Goal: Information Seeking & Learning: Learn about a topic

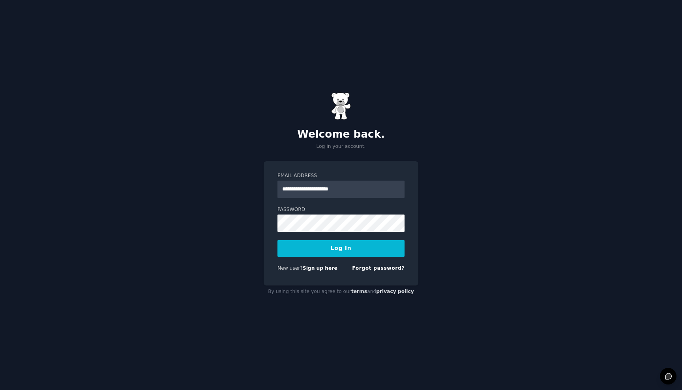
type input "**********"
click at [341, 248] on button "Log In" at bounding box center [340, 248] width 127 height 17
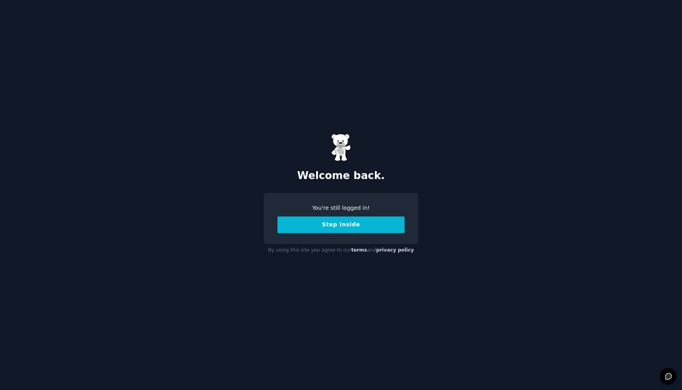
click at [356, 226] on button "Step Inside" at bounding box center [340, 225] width 127 height 17
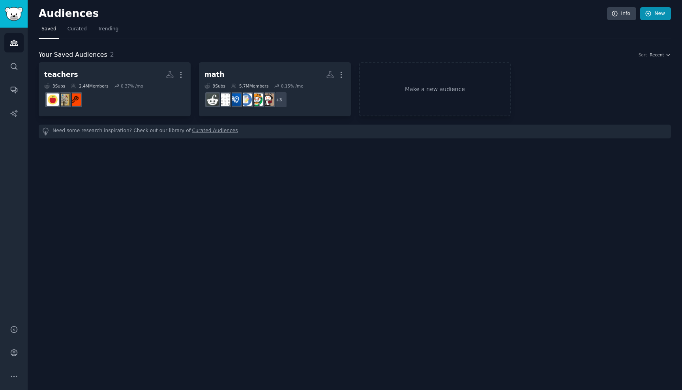
click at [651, 14] on icon at bounding box center [648, 13] width 7 height 7
click at [390, 73] on link "Make a new audience" at bounding box center [435, 89] width 152 height 54
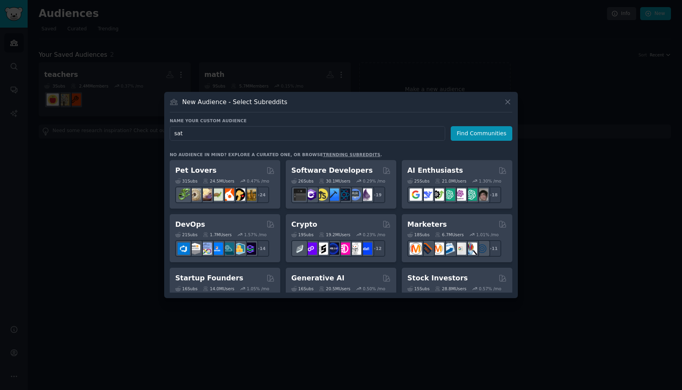
type input "sat"
click at [283, 117] on div "New Audience - Select Subreddits Name your custom audience Audience Name sat Fi…" at bounding box center [341, 195] width 354 height 206
click at [485, 140] on button "Find Communities" at bounding box center [482, 133] width 62 height 15
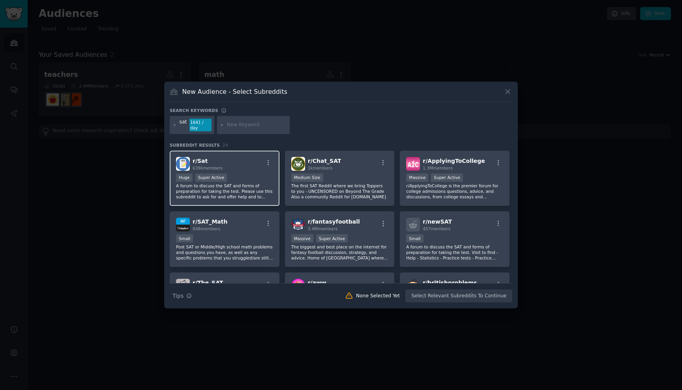
click at [246, 178] on div "Huge Super Active" at bounding box center [224, 179] width 97 height 10
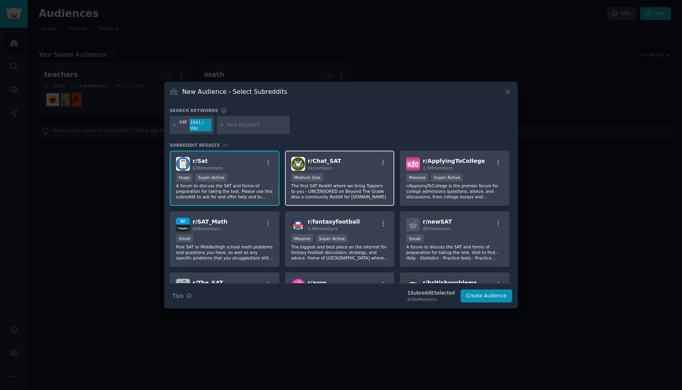
click at [346, 192] on p "The first SAT Reddit where we bring Toppers to you - UNCENSORED on Beyond The G…" at bounding box center [339, 191] width 97 height 17
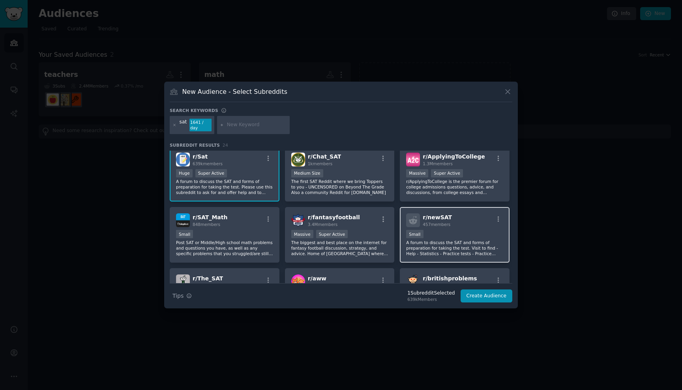
scroll to position [3, 0]
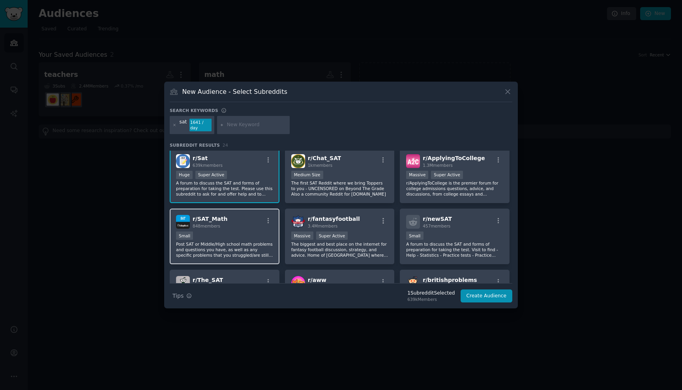
click at [238, 235] on div "Small" at bounding box center [224, 237] width 97 height 10
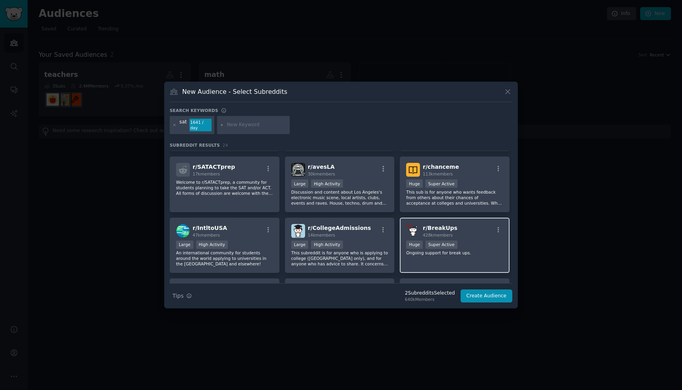
scroll to position [301, 0]
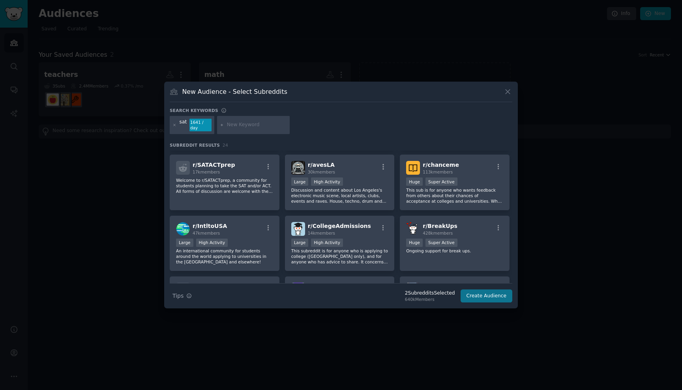
click at [480, 293] on button "Create Audience" at bounding box center [487, 296] width 52 height 13
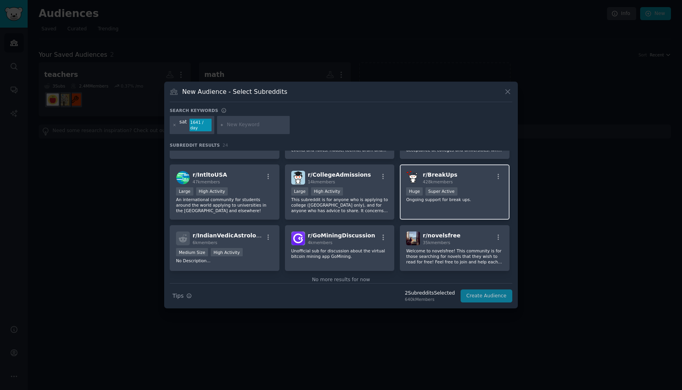
scroll to position [367, 0]
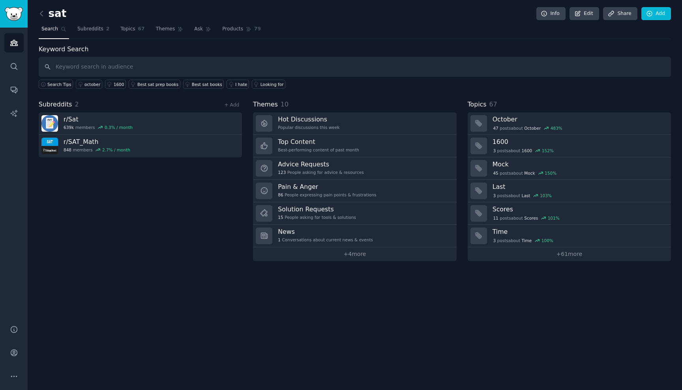
click at [462, 282] on div "sat Info Edit Share Add Search Subreddits 2 Topics 67 Themes Ask Products 79 Ke…" at bounding box center [355, 195] width 654 height 390
click at [109, 190] on div "Subreddits 2 + Add r/ Sat 639k members 0.3 % / month r/ SAT_Math 848 members 2.…" at bounding box center [140, 180] width 203 height 161
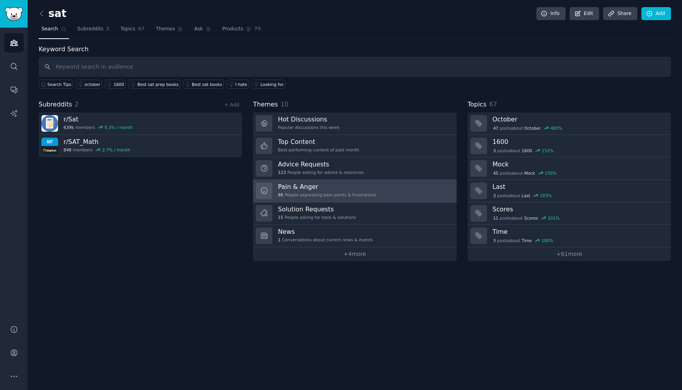
click at [283, 194] on div "86 People expressing pain points & frustrations" at bounding box center [327, 195] width 98 height 6
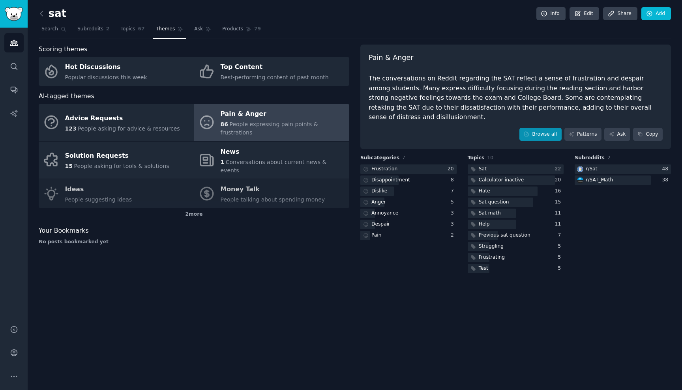
click at [542, 128] on link "Browse all" at bounding box center [540, 134] width 42 height 13
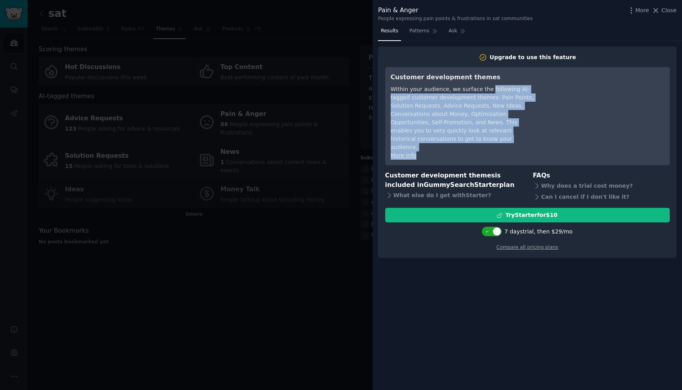
drag, startPoint x: 487, startPoint y: 92, endPoint x: 496, endPoint y: 147, distance: 56.1
click at [496, 147] on div "Customer development themes Within your audience, we surface the following AI-t…" at bounding box center [463, 116] width 144 height 87
click at [496, 152] on div "More info" at bounding box center [463, 156] width 144 height 8
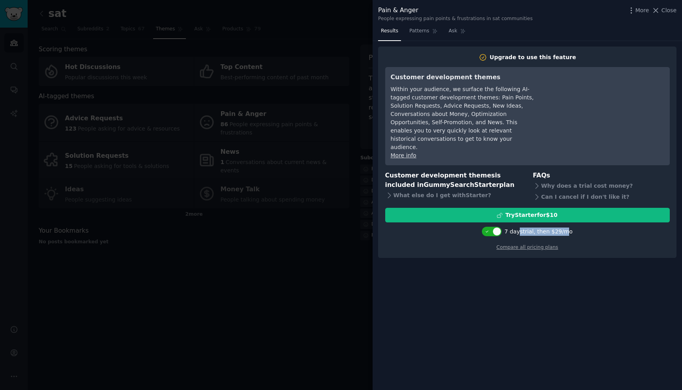
drag, startPoint x: 520, startPoint y: 223, endPoint x: 567, endPoint y: 226, distance: 47.4
click at [567, 228] on div "7 days trial, then $ 29 /mo" at bounding box center [538, 232] width 68 height 8
click at [575, 225] on div "7 days trial, then $ 29 /mo" at bounding box center [527, 231] width 285 height 13
click at [461, 190] on div "What else do I get with Starter ?" at bounding box center [453, 195] width 137 height 11
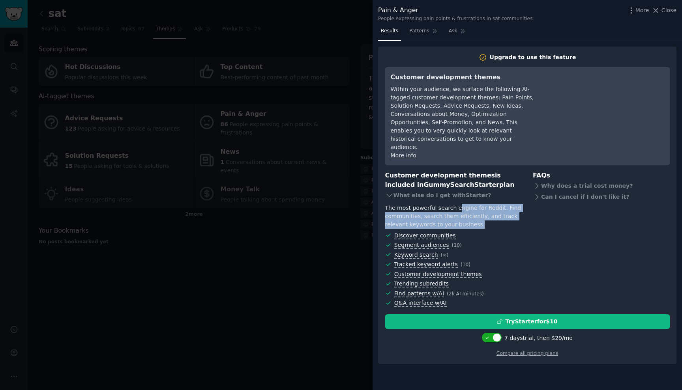
drag, startPoint x: 457, startPoint y: 201, endPoint x: 488, endPoint y: 216, distance: 34.6
click at [488, 216] on div "The most powerful search engine for Reddit. Find communities, search them effic…" at bounding box center [453, 216] width 137 height 25
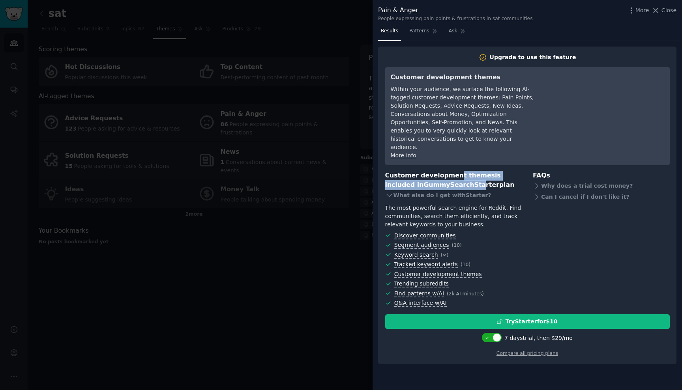
drag, startPoint x: 440, startPoint y: 175, endPoint x: 451, endPoint y: 164, distance: 15.9
click at [451, 171] on h3 "Customer development themes is included in GummySearch Starter plan" at bounding box center [453, 180] width 137 height 19
click at [449, 190] on div "What else do I get with Starter ?" at bounding box center [453, 195] width 137 height 11
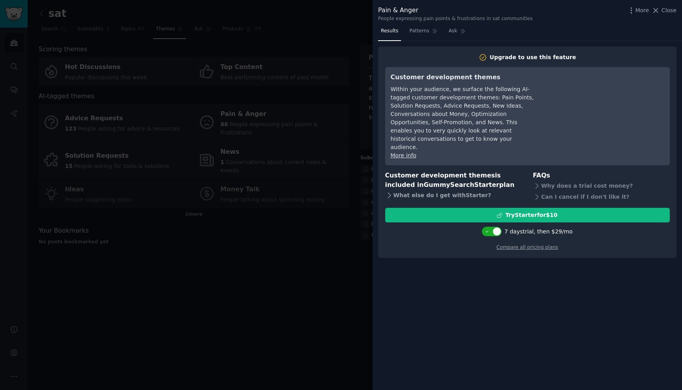
click at [450, 190] on div "What else do I get with Starter ?" at bounding box center [453, 195] width 137 height 11
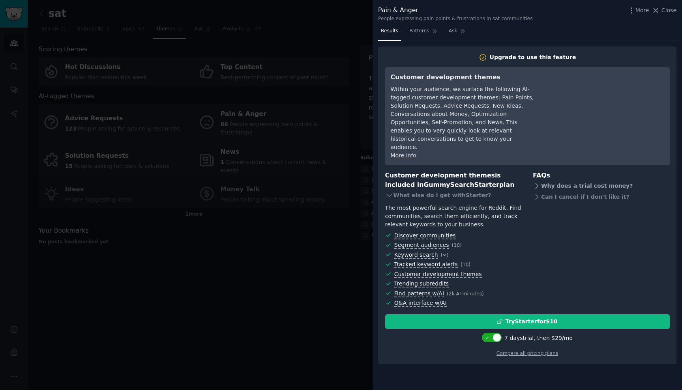
click at [559, 180] on div "Why does a trial cost money?" at bounding box center [601, 185] width 137 height 11
click at [562, 205] on div "Can I cancel if I don't like it?" at bounding box center [601, 210] width 137 height 11
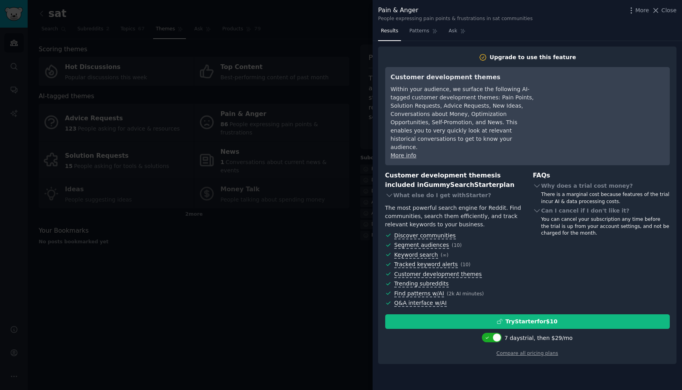
click at [256, 309] on div at bounding box center [341, 195] width 682 height 390
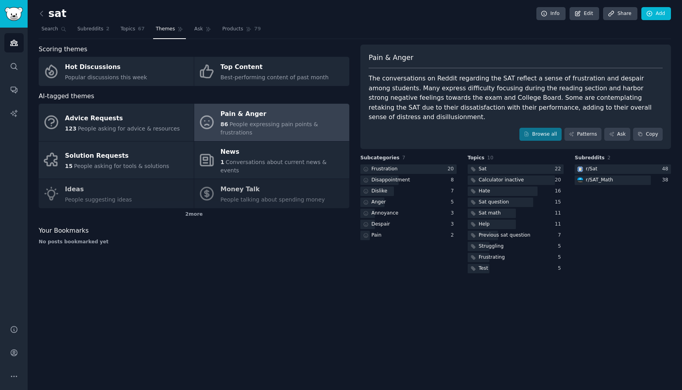
click at [529, 305] on div "sat Info Edit Share Add Search Subreddits 2 Topics 67 Themes Ask Products 79 Sc…" at bounding box center [355, 195] width 654 height 390
click at [621, 128] on link "Ask" at bounding box center [617, 134] width 26 height 13
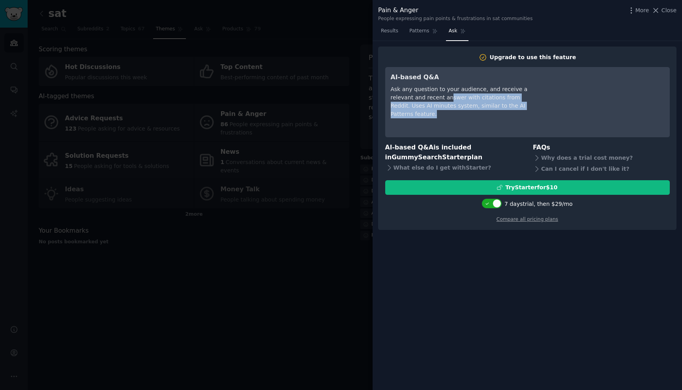
drag, startPoint x: 448, startPoint y: 97, endPoint x: 470, endPoint y: 127, distance: 37.6
click at [470, 127] on div "AI-based Q&A Ask any question to your audience, and receive a relevant and rece…" at bounding box center [463, 102] width 144 height 59
click at [419, 29] on span "Patterns" at bounding box center [419, 31] width 20 height 7
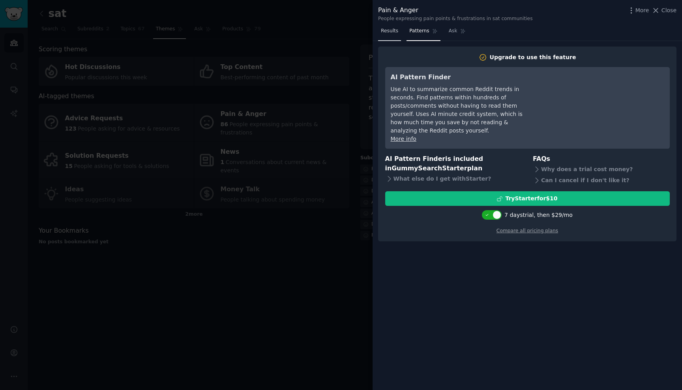
click at [392, 31] on span "Results" at bounding box center [389, 31] width 17 height 7
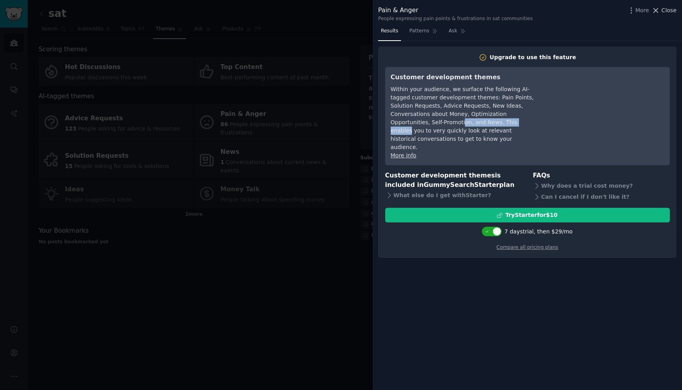
click at [666, 7] on span "Close" at bounding box center [668, 10] width 15 height 8
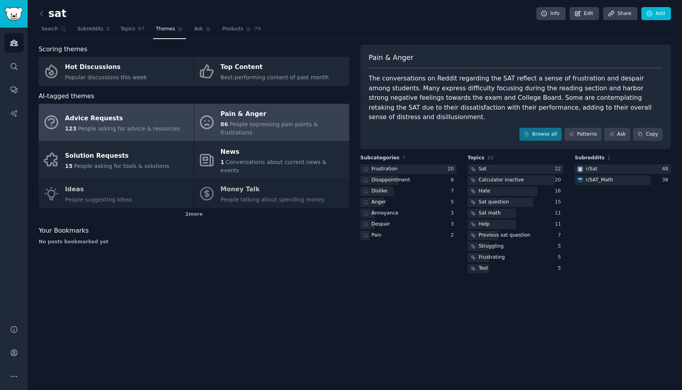
click at [147, 125] on span "People asking for advice & resources" at bounding box center [129, 128] width 102 height 6
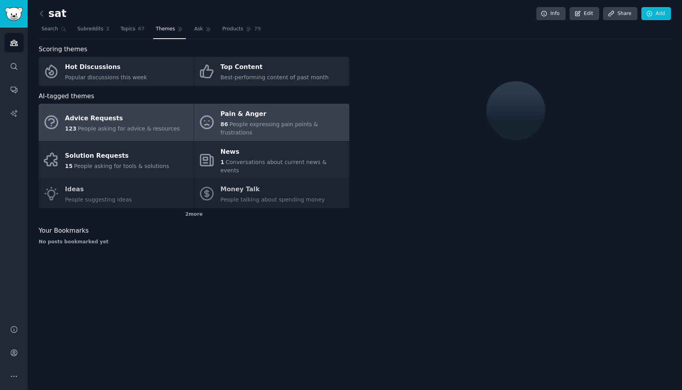
click at [292, 129] on link "Pain & Anger 86 People expressing pain points & frustrations" at bounding box center [271, 122] width 155 height 37
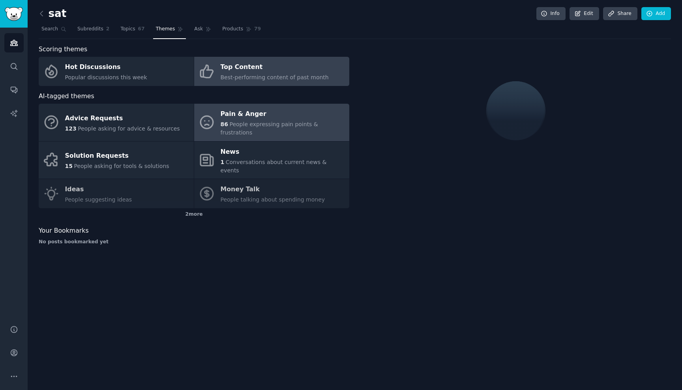
click at [285, 61] on div "Top Content" at bounding box center [275, 67] width 108 height 13
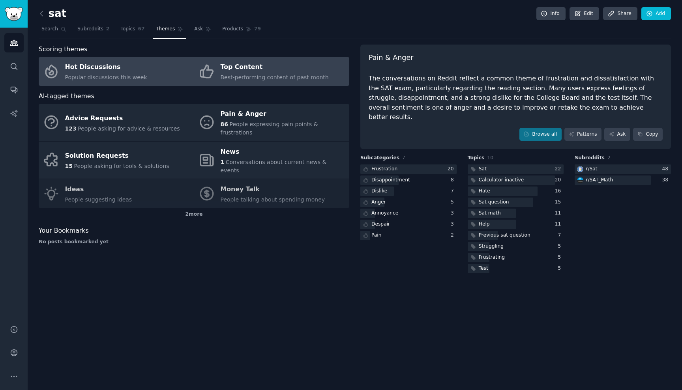
click at [148, 65] on link "Hot Discussions Popular discussions this week" at bounding box center [116, 71] width 155 height 29
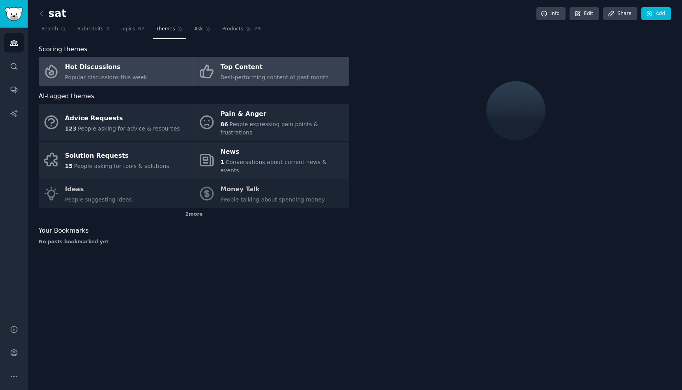
click at [227, 79] on span "Best-performing content of past month" at bounding box center [275, 77] width 108 height 6
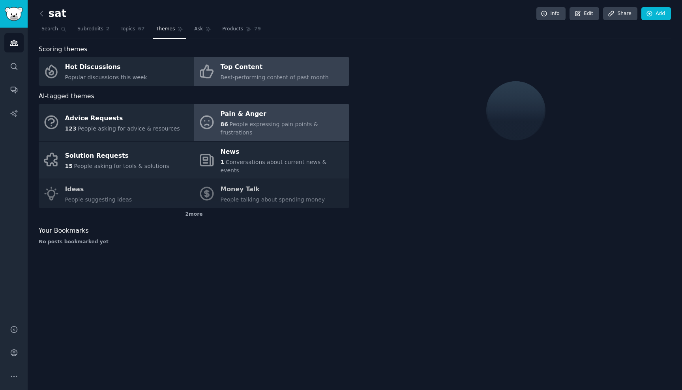
click at [244, 112] on div "Pain & Anger" at bounding box center [283, 114] width 125 height 13
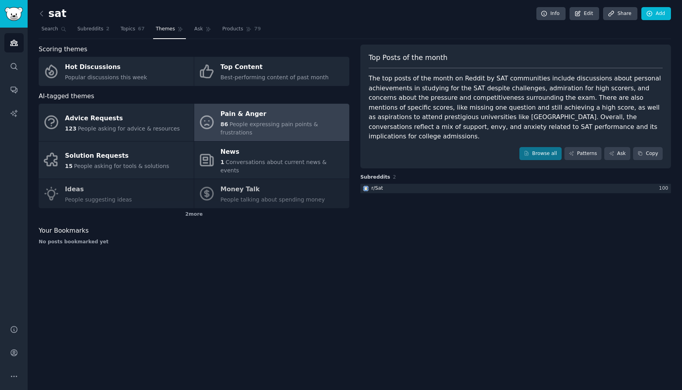
click at [268, 124] on span "People expressing pain points & frustrations" at bounding box center [269, 128] width 97 height 15
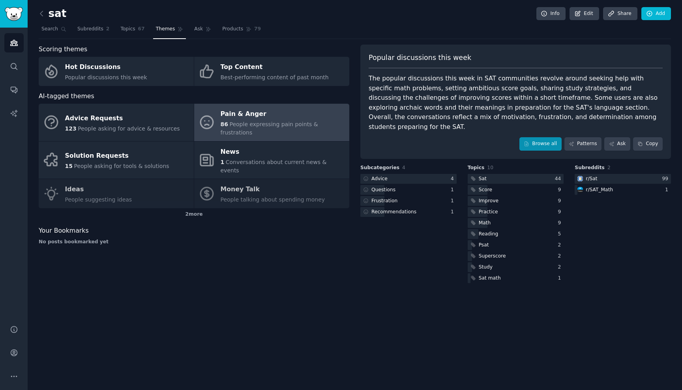
click at [534, 137] on link "Browse all" at bounding box center [540, 143] width 42 height 13
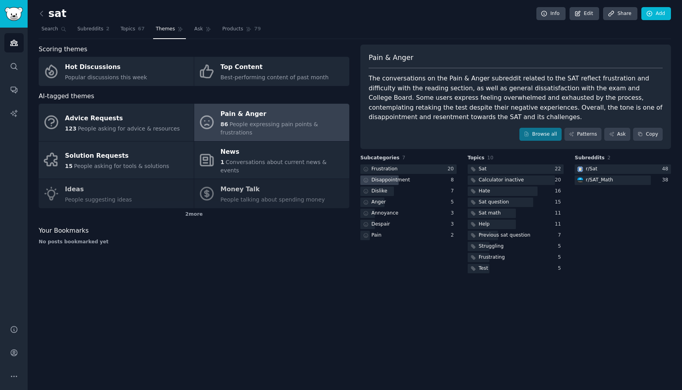
click at [414, 176] on div "Disappointment" at bounding box center [408, 181] width 96 height 10
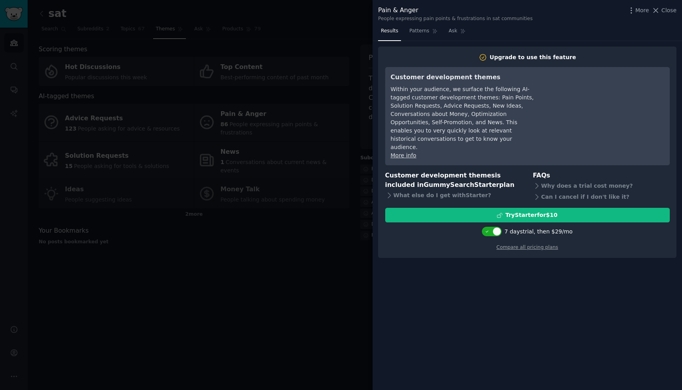
click at [419, 171] on h3 "Customer development themes is included in GummySearch Starter plan" at bounding box center [453, 180] width 137 height 19
click at [515, 211] on div "Try Starter for $10" at bounding box center [531, 215] width 52 height 8
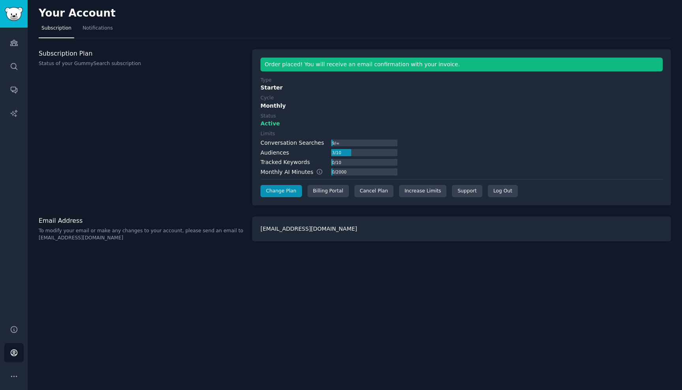
click at [344, 152] on div at bounding box center [341, 152] width 20 height 7
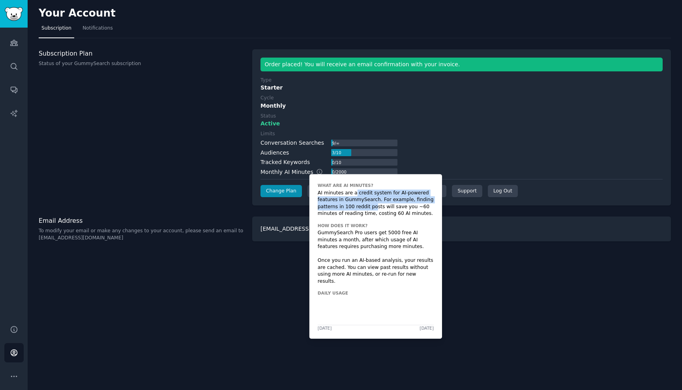
drag, startPoint x: 354, startPoint y: 195, endPoint x: 375, endPoint y: 208, distance: 24.6
click at [375, 208] on div "AI minutes are a credit system for AI-powered features in GummySearch. For exam…" at bounding box center [376, 203] width 116 height 28
click at [392, 210] on div "AI minutes are a credit system for AI-powered features in GummySearch. For exam…" at bounding box center [376, 203] width 116 height 28
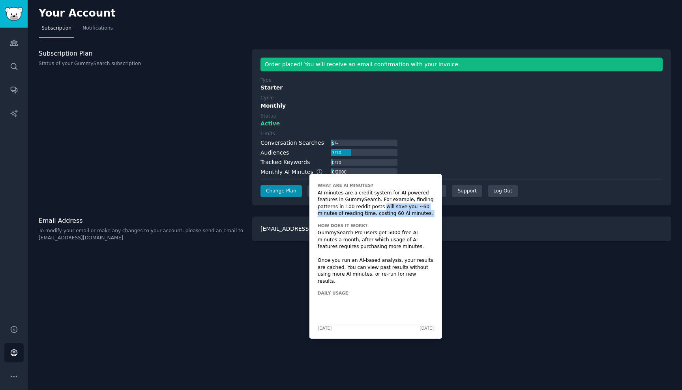
drag, startPoint x: 382, startPoint y: 209, endPoint x: 397, endPoint y: 221, distance: 19.7
click at [397, 221] on div "What are AI Minutes? AI minutes are a credit system for AI-powered features in …" at bounding box center [375, 256] width 133 height 165
drag, startPoint x: 366, startPoint y: 231, endPoint x: 370, endPoint y: 238, distance: 8.5
click at [370, 238] on div "GummySearch Pro users get 5000 free AI minutes a month, after which usage of AI…" at bounding box center [376, 257] width 116 height 55
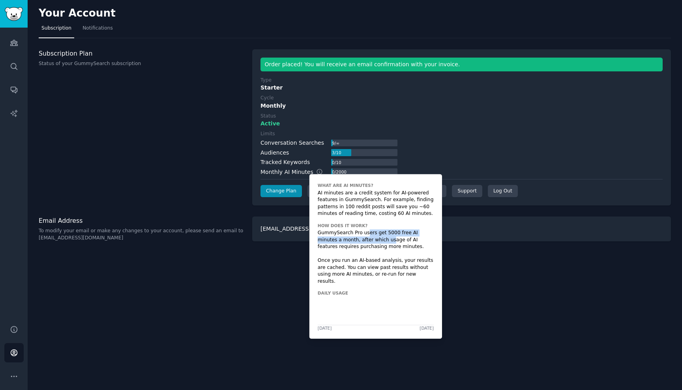
click at [353, 237] on div "GummySearch Pro users get 5000 free AI minutes a month, after which usage of AI…" at bounding box center [376, 257] width 116 height 55
drag, startPoint x: 353, startPoint y: 237, endPoint x: 376, endPoint y: 249, distance: 25.6
click at [376, 249] on div "GummySearch Pro users get 5000 free AI minutes a month, after which usage of AI…" at bounding box center [376, 257] width 116 height 55
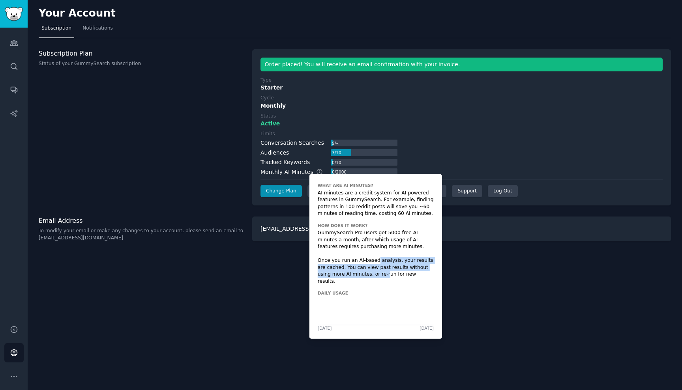
drag, startPoint x: 377, startPoint y: 258, endPoint x: 385, endPoint y: 269, distance: 13.4
click at [385, 269] on div "GummySearch Pro users get 5000 free AI minutes a month, after which usage of AI…" at bounding box center [376, 257] width 116 height 55
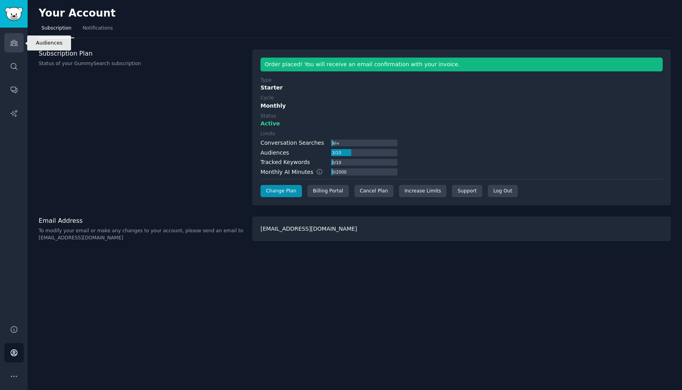
click at [17, 45] on icon "Sidebar" at bounding box center [13, 43] width 7 height 6
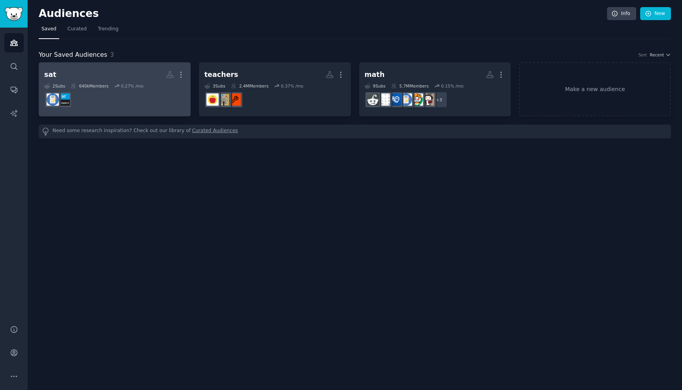
click at [99, 74] on h2 "sat Custom Audience More" at bounding box center [114, 75] width 141 height 14
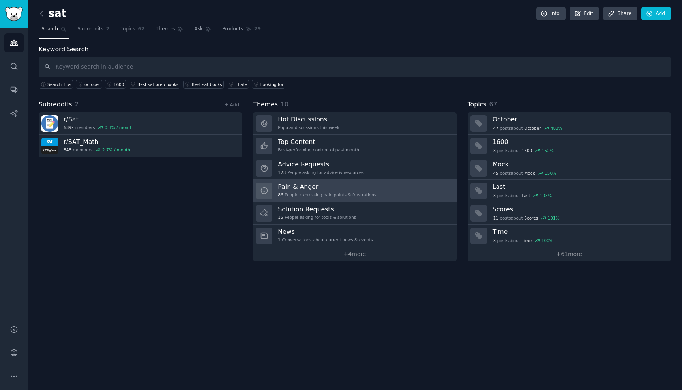
click at [339, 185] on h3 "Pain & Anger" at bounding box center [327, 187] width 98 height 8
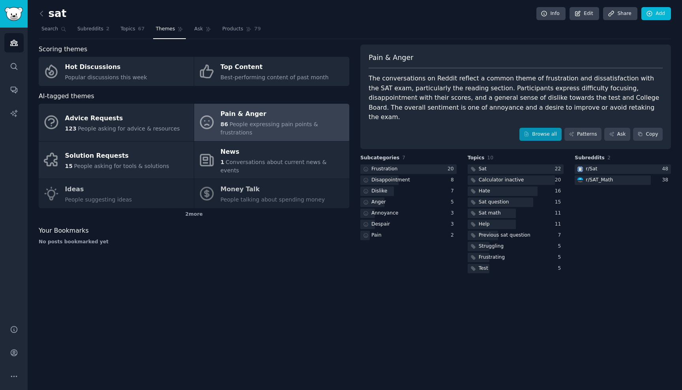
click at [550, 128] on link "Browse all" at bounding box center [540, 134] width 42 height 13
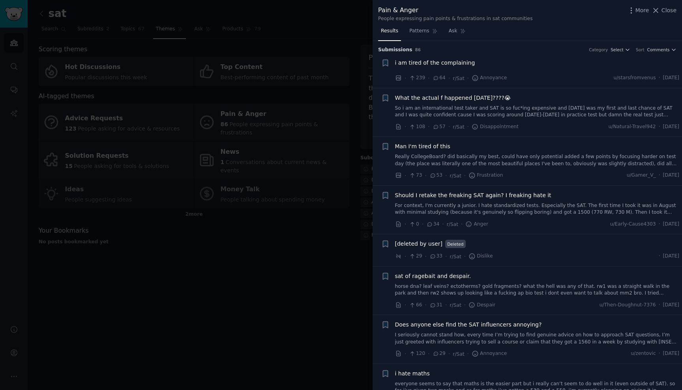
click at [532, 65] on div "i am tired of the complaining" at bounding box center [537, 63] width 285 height 8
click at [420, 64] on span "i am tired of the complaining" at bounding box center [435, 63] width 80 height 8
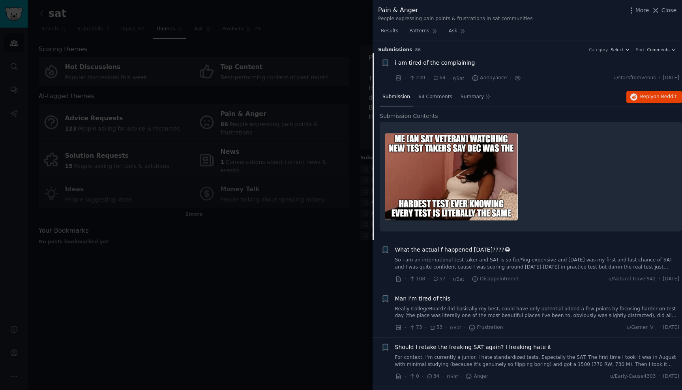
scroll to position [12, 0]
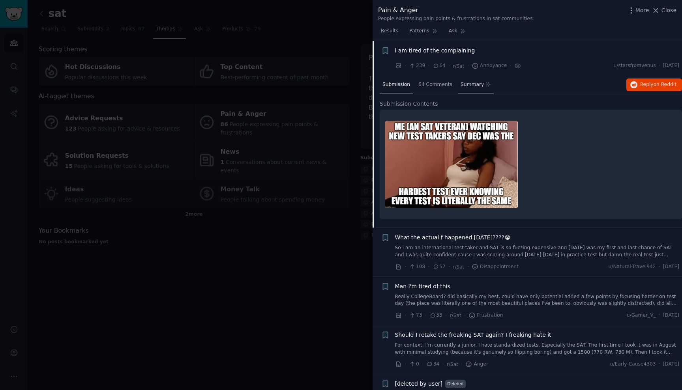
click at [469, 83] on span "Summary" at bounding box center [472, 84] width 23 height 7
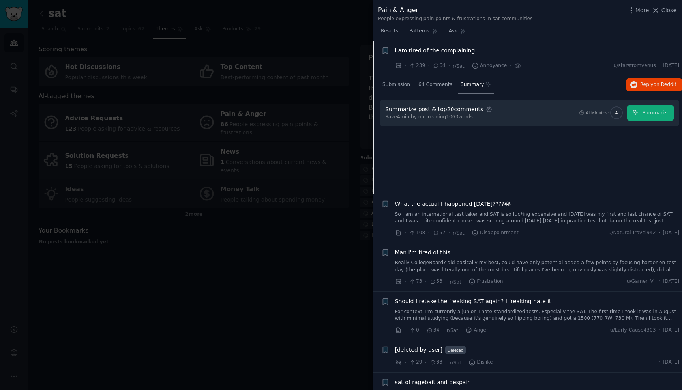
click at [465, 116] on span "Save 4 min by not reading 1063 words" at bounding box center [439, 117] width 109 height 7
click at [652, 110] on span "Summarize" at bounding box center [655, 113] width 27 height 7
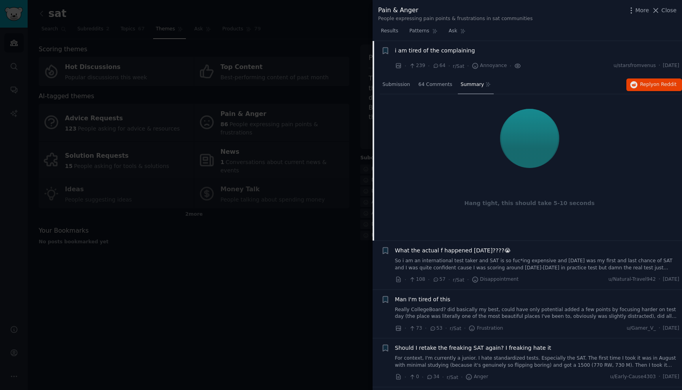
click at [517, 65] on icon at bounding box center [518, 66] width 2 height 2
click at [517, 66] on icon at bounding box center [518, 66] width 2 height 2
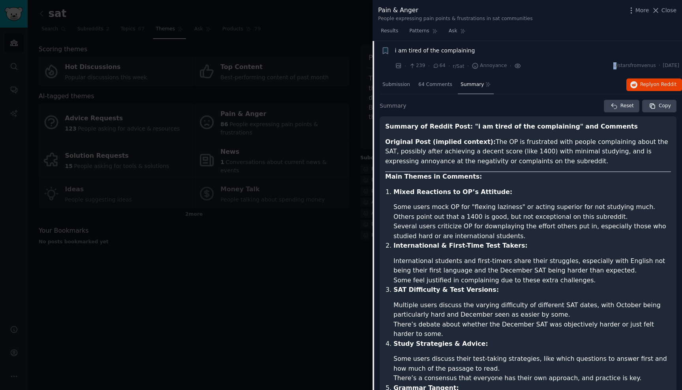
click at [516, 66] on icon at bounding box center [517, 66] width 7 height 8
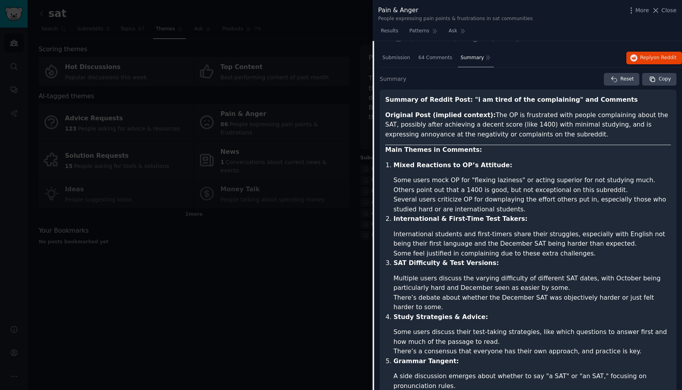
scroll to position [38, 0]
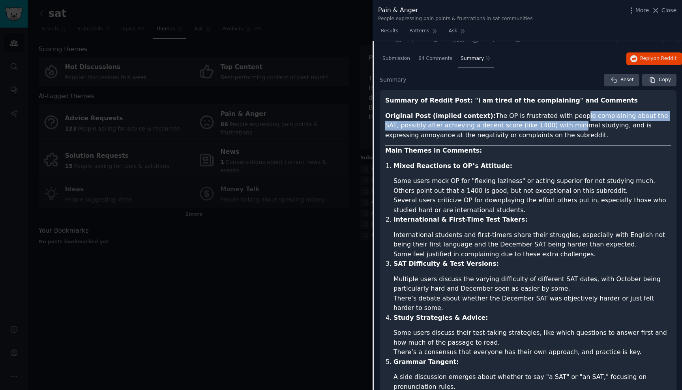
drag, startPoint x: 562, startPoint y: 118, endPoint x: 552, endPoint y: 127, distance: 13.7
click at [552, 127] on p "Original Post (implied context): The OP is frustrated with people complaining a…" at bounding box center [528, 125] width 286 height 29
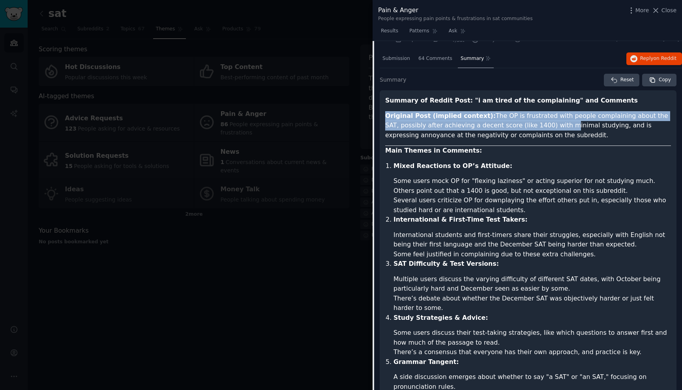
drag, startPoint x: 541, startPoint y: 127, endPoint x: 560, endPoint y: 140, distance: 22.3
click at [560, 140] on article "Summary of Reddit Post: "i am tired of the complaining" and Comments Original P…" at bounding box center [528, 303] width 286 height 414
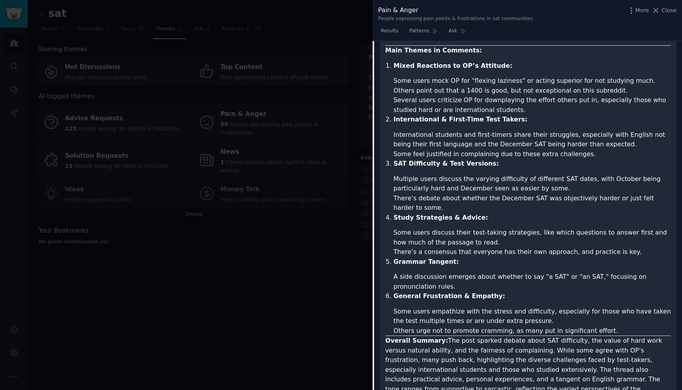
scroll to position [140, 0]
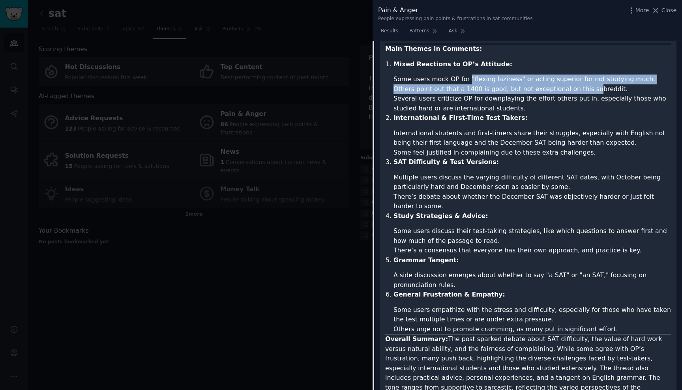
drag, startPoint x: 464, startPoint y: 77, endPoint x: 582, endPoint y: 84, distance: 118.2
click at [582, 84] on ul "Some users mock OP for "flexing laziness" or acting superior for not studying m…" at bounding box center [531, 94] width 277 height 39
click at [582, 84] on li "Others point out that a 1400 is good, but not exceptional on this subreddit." at bounding box center [531, 89] width 277 height 10
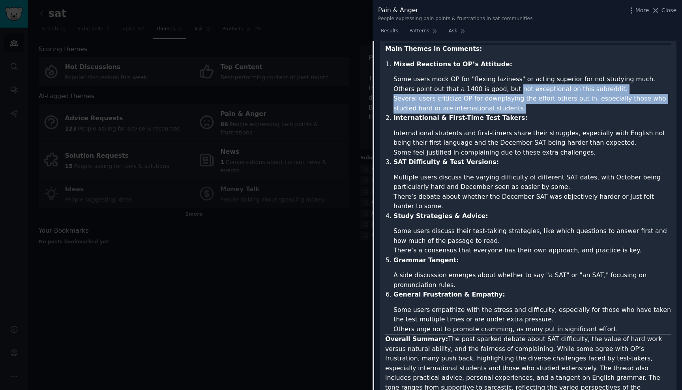
drag, startPoint x: 509, startPoint y: 88, endPoint x: 524, endPoint y: 109, distance: 25.3
click at [524, 109] on ul "Some users mock OP for "flexing laziness" or acting superior for not studying m…" at bounding box center [531, 94] width 277 height 39
click at [524, 109] on li "Several users criticize OP for downplaying the effort others put in, especially…" at bounding box center [531, 103] width 277 height 19
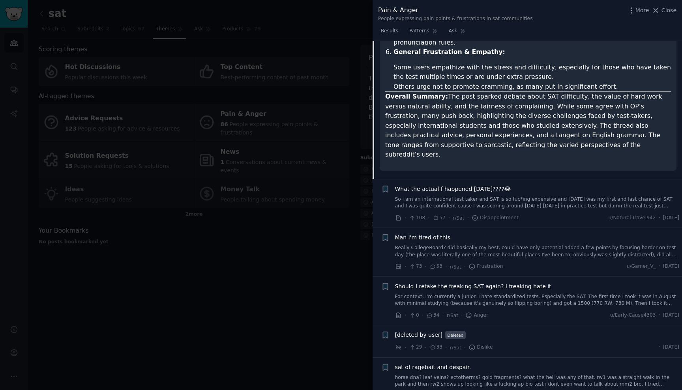
scroll to position [390, 0]
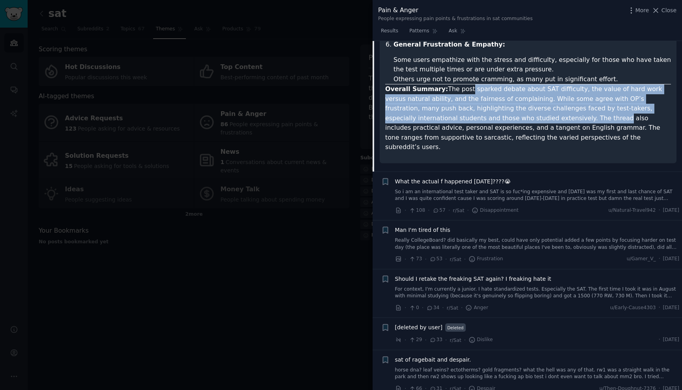
drag, startPoint x: 464, startPoint y: 83, endPoint x: 500, endPoint y: 107, distance: 43.2
click at [500, 107] on p "Overall Summary: The post sparked debate about SAT difficulty, the value of har…" at bounding box center [528, 118] width 286 height 68
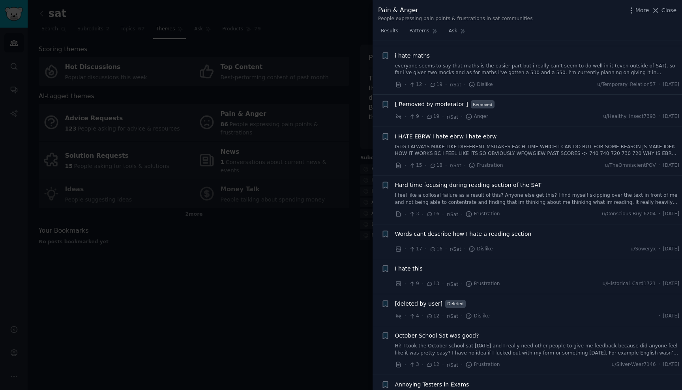
scroll to position [796, 0]
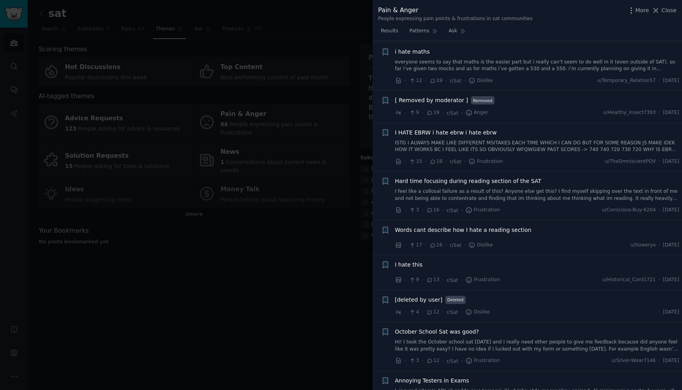
click at [544, 261] on div "I hate this" at bounding box center [537, 265] width 285 height 8
click at [544, 261] on div "I hate this · 9 · 13 · r/Sat · Frustration u/Historical_Card1721 · [DATE]" at bounding box center [537, 273] width 285 height 24
click at [403, 261] on span "I hate this" at bounding box center [409, 265] width 28 height 8
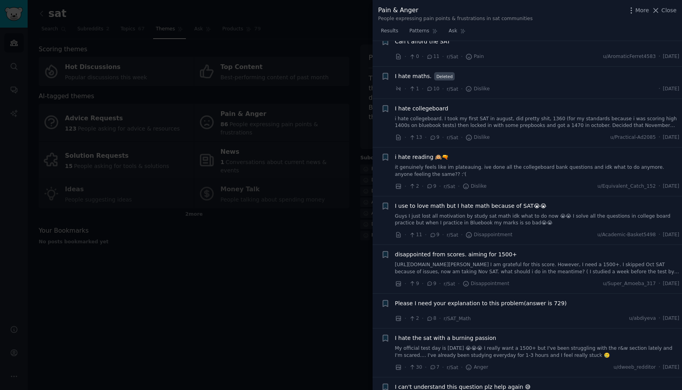
scroll to position [1546, 0]
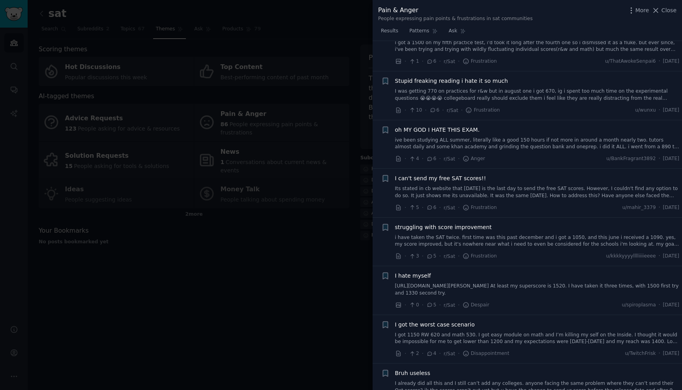
click at [627, 10] on div "Pain & Anger People expressing pain points & frustrations in sat communities Mo…" at bounding box center [527, 14] width 298 height 17
click at [635, 9] on icon "button" at bounding box center [631, 10] width 8 height 8
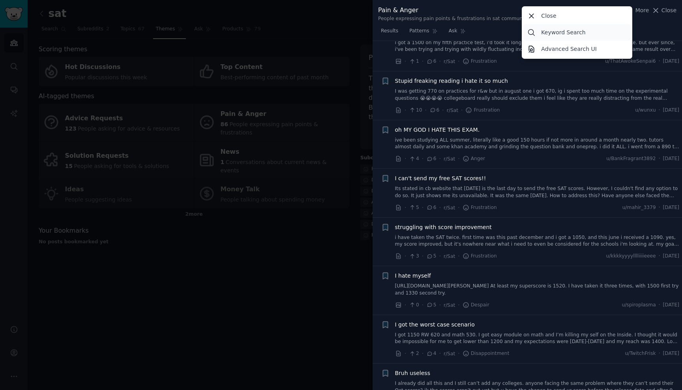
click at [580, 30] on p "Keyword Search" at bounding box center [563, 32] width 44 height 8
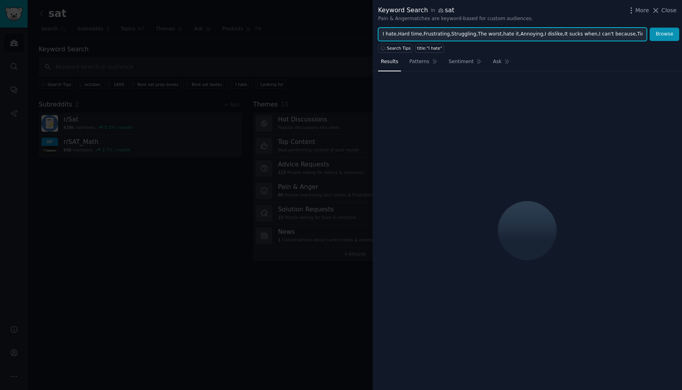
click at [519, 35] on input "I hate,Hard time,Frustrating,Struggling,The worst,hate it,Annoying,I dislike,It…" at bounding box center [512, 34] width 269 height 13
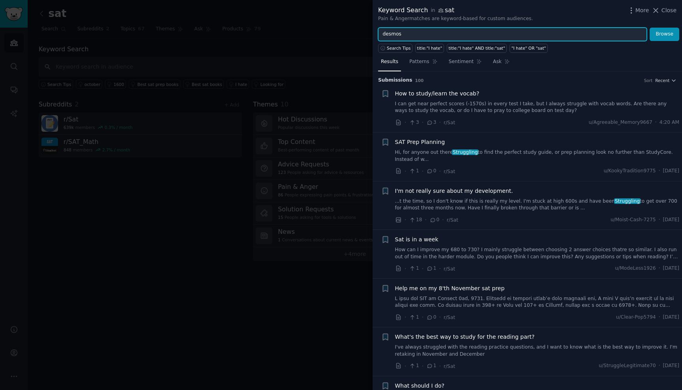
type input "desmos"
click at [665, 34] on button "Browse" at bounding box center [665, 34] width 30 height 13
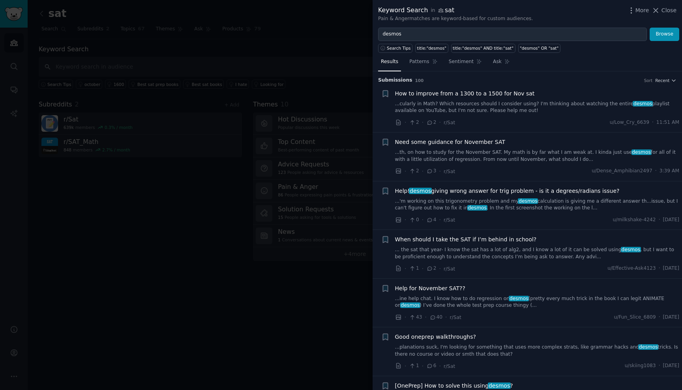
click at [520, 182] on li "+ Help! desmos giving wrong answer for trig problem - is it a degrees/radians i…" at bounding box center [527, 206] width 309 height 49
click at [531, 157] on link "...th, on how to study for the November SAT. My math is by far what I am weak a…" at bounding box center [537, 156] width 285 height 14
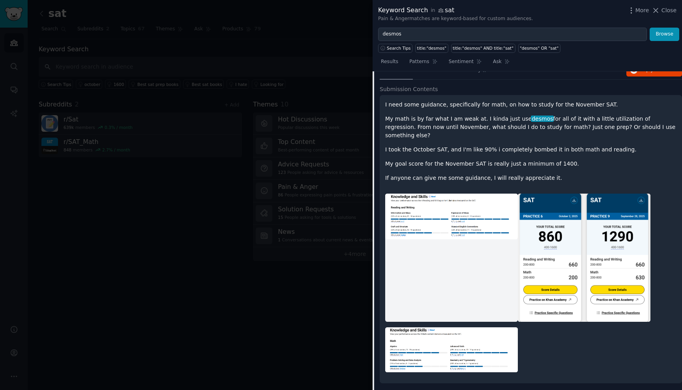
scroll to position [120, 0]
click at [410, 212] on img at bounding box center [451, 216] width 133 height 46
click at [423, 60] on span "Patterns" at bounding box center [419, 61] width 20 height 7
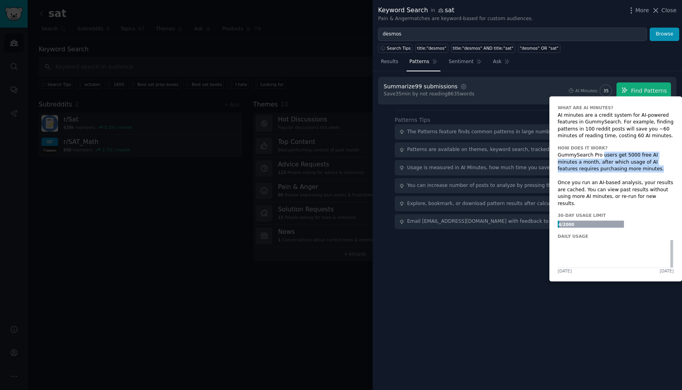
drag, startPoint x: 601, startPoint y: 152, endPoint x: 620, endPoint y: 170, distance: 25.7
click at [620, 170] on div "GummySearch Pro users get 5000 free AI minutes a month, after which usage of AI…" at bounding box center [616, 179] width 116 height 55
drag, startPoint x: 620, startPoint y: 170, endPoint x: 599, endPoint y: 164, distance: 21.4
click at [599, 164] on div "GummySearch Pro users get 5000 free AI minutes a month, after which usage of AI…" at bounding box center [616, 179] width 116 height 55
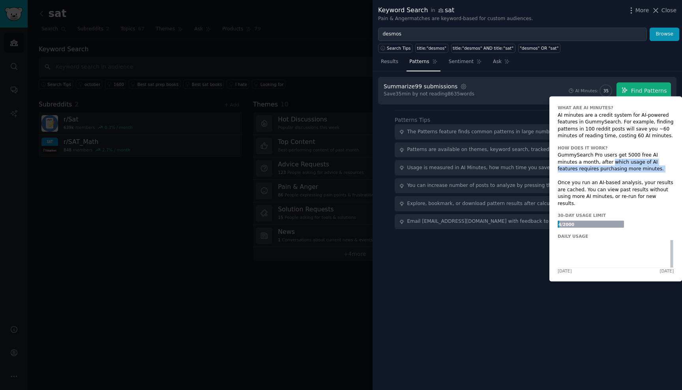
click at [599, 164] on div "GummySearch Pro users get 5000 free AI minutes a month, after which usage of AI…" at bounding box center [616, 179] width 116 height 55
drag, startPoint x: 583, startPoint y: 169, endPoint x: 587, endPoint y: 172, distance: 5.9
click at [587, 172] on div "GummySearch Pro users get 5000 free AI minutes a month, after which usage of AI…" at bounding box center [616, 179] width 116 height 55
click at [588, 178] on div "GummySearch Pro users get 5000 free AI minutes a month, after which usage of AI…" at bounding box center [616, 179] width 116 height 55
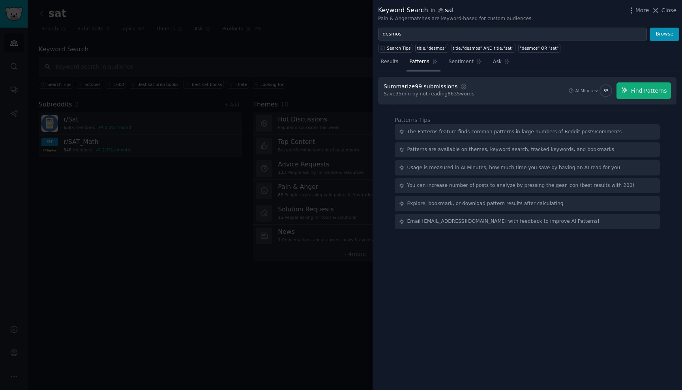
click at [496, 282] on div "Summarize 99 submissions Settings Save 35 min by not reading 8635 words AI Minu…" at bounding box center [527, 230] width 309 height 319
drag, startPoint x: 542, startPoint y: 110, endPoint x: 546, endPoint y: 115, distance: 6.2
click at [546, 115] on div "Patterns Tips The Patterns feature finds common patterns in large numbers of Re…" at bounding box center [527, 169] width 265 height 119
click at [546, 116] on div "Patterns Tips The Patterns feature finds common patterns in large numbers of Re…" at bounding box center [527, 172] width 265 height 113
click at [524, 92] on div "Summarize 99 submissions Settings Save 35 min by not reading 8635 words AI Minu…" at bounding box center [527, 90] width 287 height 17
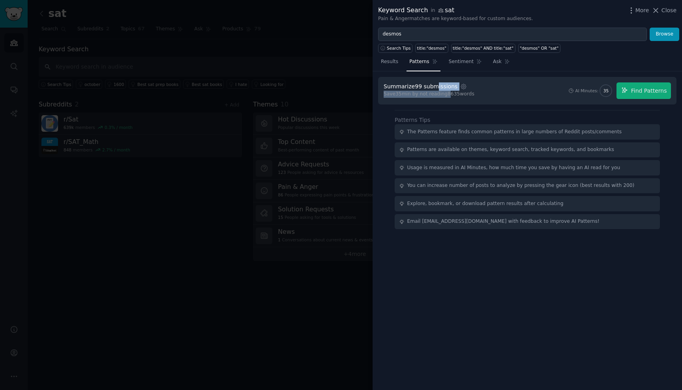
drag, startPoint x: 436, startPoint y: 88, endPoint x: 449, endPoint y: 94, distance: 14.5
click at [449, 94] on div "Summarize 99 submissions Settings Save 35 min by not reading 8635 words" at bounding box center [429, 90] width 91 height 17
click at [449, 94] on div "Save 35 min by not reading 8635 words" at bounding box center [429, 94] width 91 height 7
click at [462, 84] on icon "button" at bounding box center [463, 86] width 7 height 7
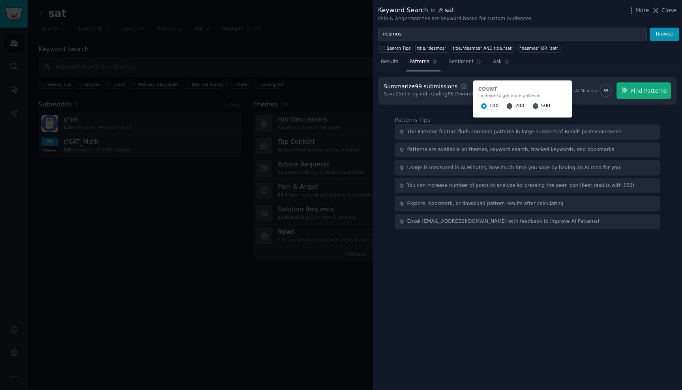
click at [507, 105] on input "200" at bounding box center [510, 106] width 6 height 6
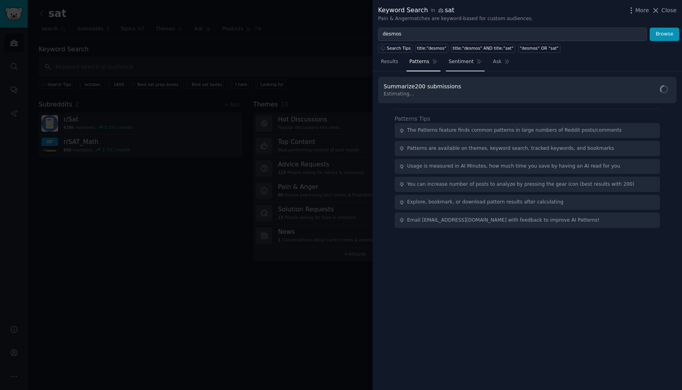
click at [462, 62] on span "Sentiment" at bounding box center [461, 61] width 25 height 7
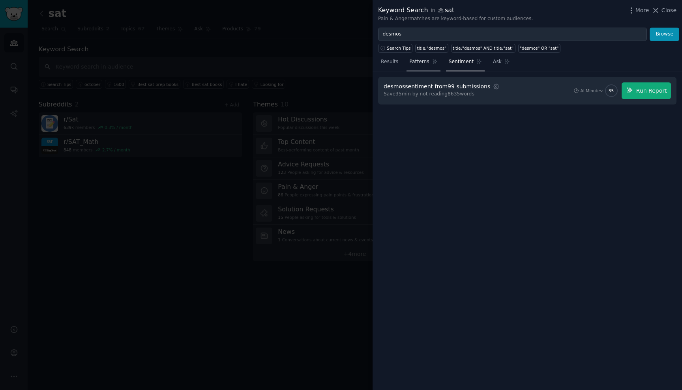
click at [423, 62] on span "Patterns" at bounding box center [419, 61] width 20 height 7
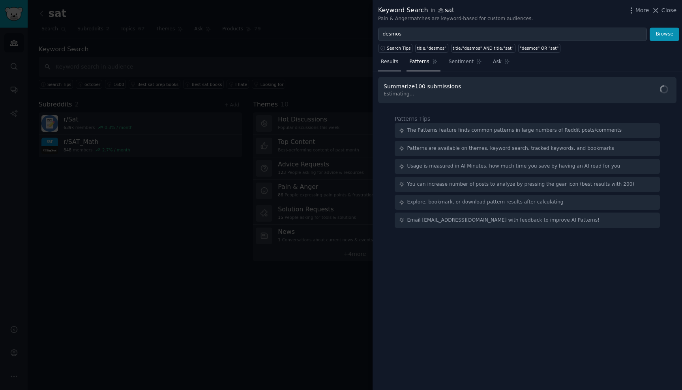
click at [401, 61] on link "Results" at bounding box center [389, 64] width 23 height 16
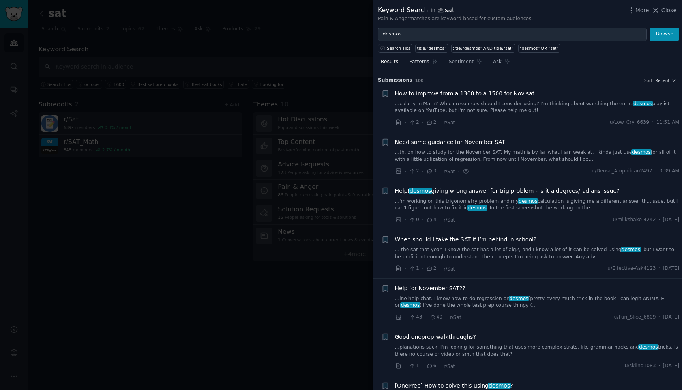
click at [416, 59] on span "Patterns" at bounding box center [419, 61] width 20 height 7
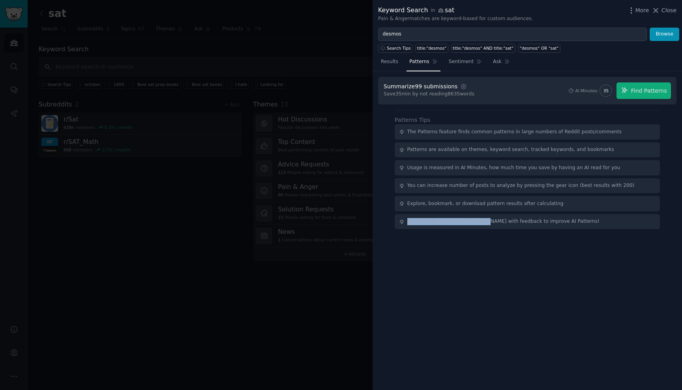
drag, startPoint x: 485, startPoint y: 221, endPoint x: 534, endPoint y: 213, distance: 49.6
click at [534, 214] on div "Email [EMAIL_ADDRESS][DOMAIN_NAME] with feedback to improve AI Patterns!" at bounding box center [527, 221] width 265 height 15
click at [460, 86] on icon "button" at bounding box center [463, 86] width 7 height 7
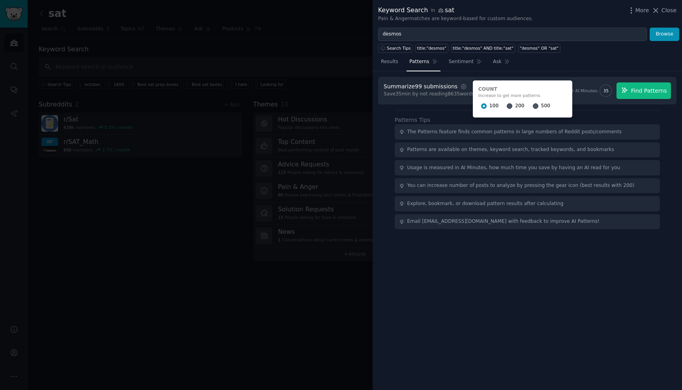
click at [634, 87] on span "Find Patterns" at bounding box center [649, 91] width 36 height 8
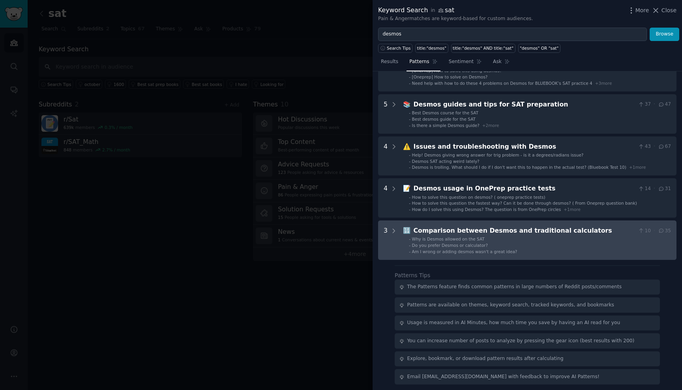
scroll to position [55, 0]
click at [394, 229] on icon at bounding box center [394, 231] width 2 height 4
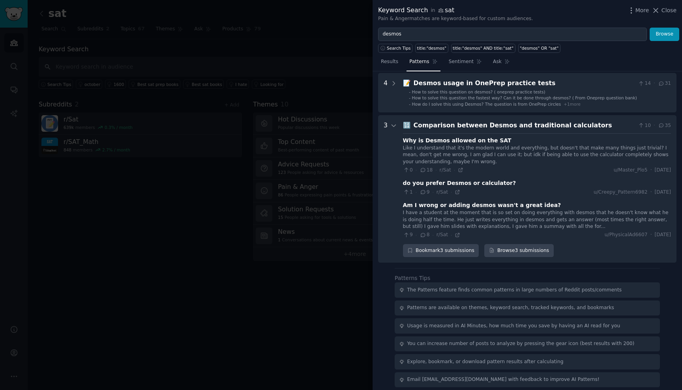
scroll to position [161, 0]
drag, startPoint x: 435, startPoint y: 148, endPoint x: 502, endPoint y: 148, distance: 67.1
click at [502, 148] on div "Like I understand that it's the modern world and everything, but doesn't that m…" at bounding box center [537, 154] width 268 height 21
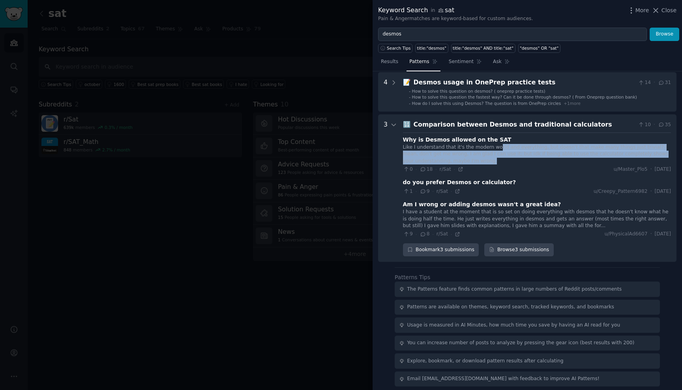
drag, startPoint x: 494, startPoint y: 147, endPoint x: 503, endPoint y: 159, distance: 14.5
click at [503, 159] on div "Like I understand that it's the modern world and everything, but doesn't that m…" at bounding box center [537, 154] width 268 height 21
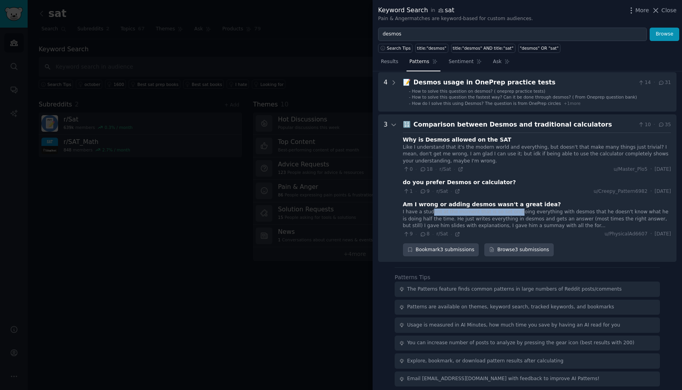
drag, startPoint x: 433, startPoint y: 207, endPoint x: 513, endPoint y: 211, distance: 81.0
click at [513, 211] on div "I have a student at the moment that is so set on doing everything with desmos t…" at bounding box center [537, 219] width 268 height 21
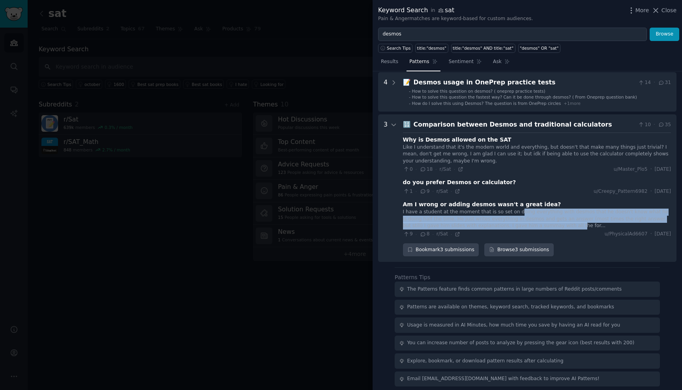
drag, startPoint x: 513, startPoint y: 211, endPoint x: 537, endPoint y: 221, distance: 25.7
click at [537, 221] on div "I have a student at the moment that is so set on doing everything with desmos t…" at bounding box center [537, 219] width 268 height 21
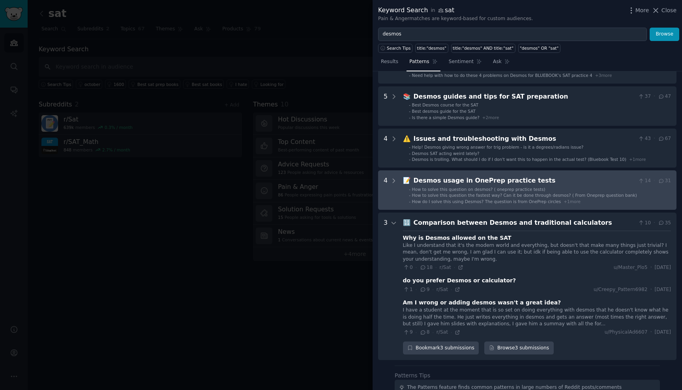
scroll to position [30, 0]
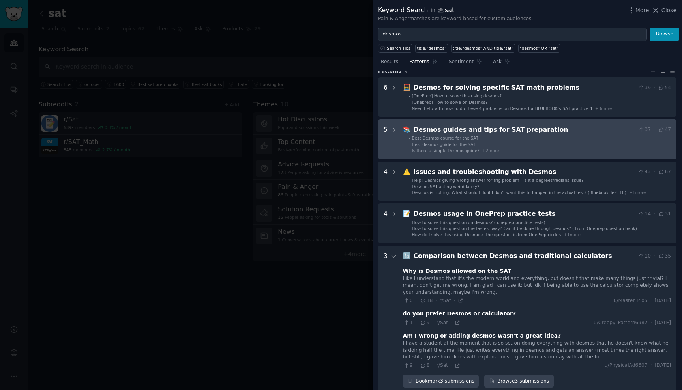
click at [502, 137] on li "- Best Desmos course for the SAT" at bounding box center [540, 138] width 262 height 6
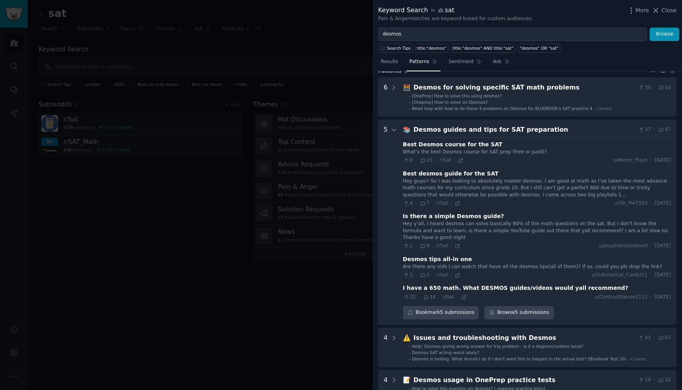
scroll to position [78, 0]
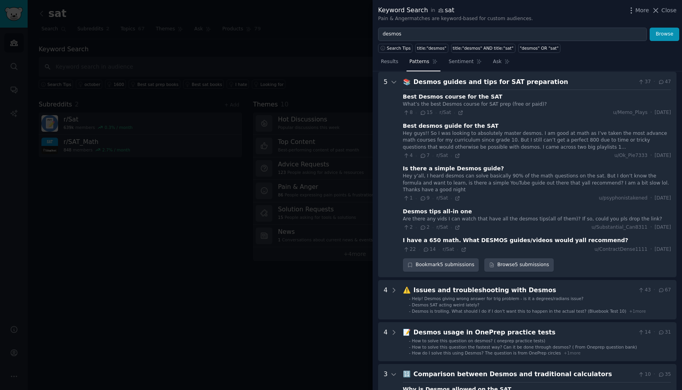
click at [453, 98] on div "Best Desmos course for the SAT" at bounding box center [452, 97] width 99 height 8
click at [485, 107] on div "What’s the best Desmos course for SAT prep (free or paid)? 8 · 15 · r/Sat · u/M…" at bounding box center [537, 108] width 268 height 15
click at [490, 104] on div "What’s the best Desmos course for SAT prep (free or paid)?" at bounding box center [537, 104] width 268 height 7
click at [460, 111] on icon at bounding box center [461, 113] width 6 height 6
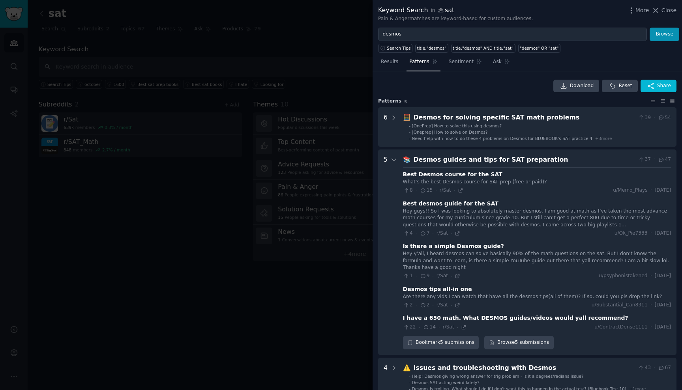
scroll to position [0, 0]
click at [498, 324] on div "22 · 14 · r/Sat · u/ContractDense1111 · [DATE]" at bounding box center [537, 327] width 268 height 7
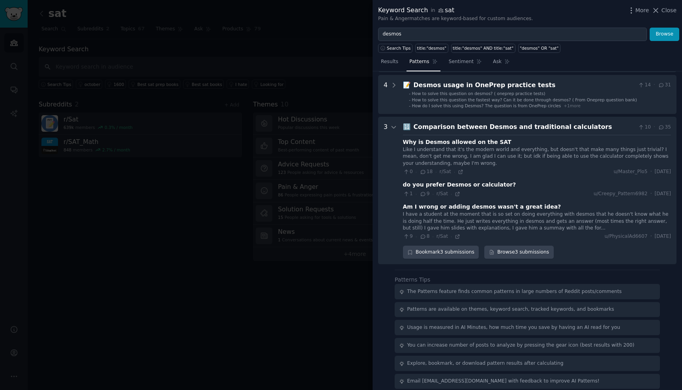
scroll to position [325, 0]
drag, startPoint x: 498, startPoint y: 296, endPoint x: 531, endPoint y: 309, distance: 35.8
click at [531, 309] on div "Patterns are available on themes, keyword search, tracked keywords, and bookmar…" at bounding box center [527, 310] width 265 height 15
drag, startPoint x: 517, startPoint y: 324, endPoint x: 553, endPoint y: 324, distance: 36.3
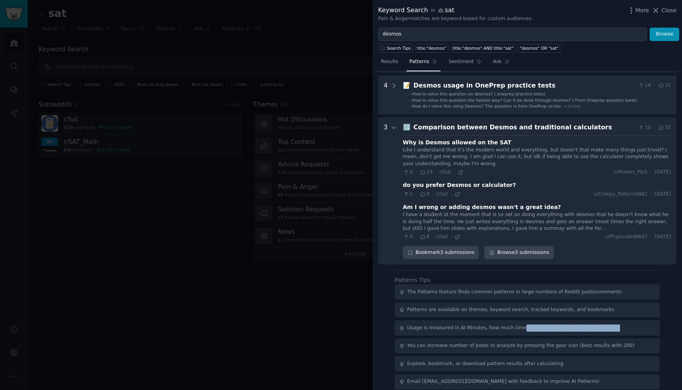
click at [553, 325] on div "Usage is measured in AI Minutes, how much time you save by having an AI read fo…" at bounding box center [513, 328] width 213 height 7
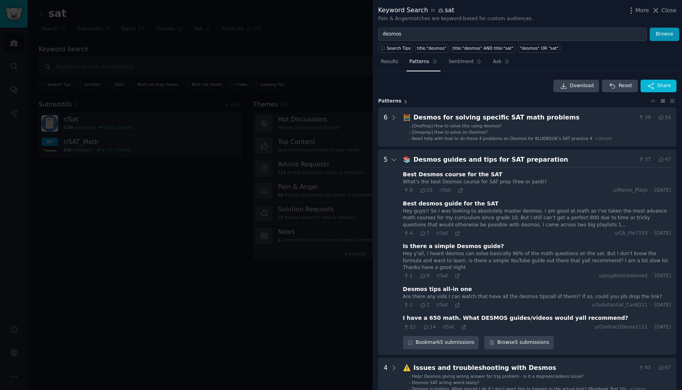
scroll to position [0, 0]
click at [390, 68] on link "Results" at bounding box center [389, 64] width 23 height 16
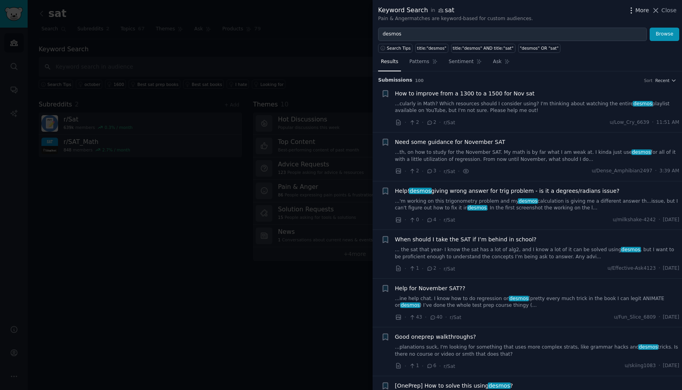
click at [641, 8] on span "More" at bounding box center [642, 10] width 14 height 8
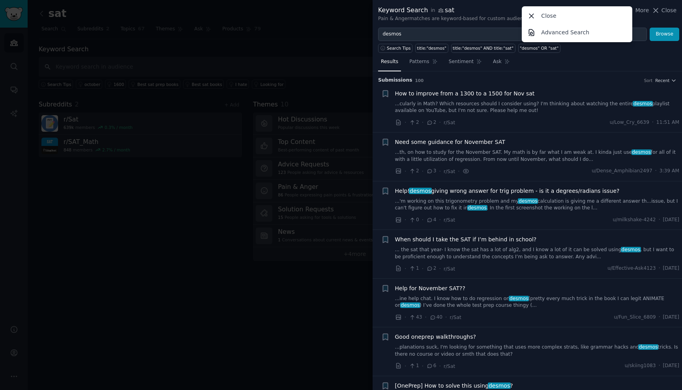
click at [610, 64] on div "Results Patterns Sentiment Ask" at bounding box center [527, 64] width 309 height 16
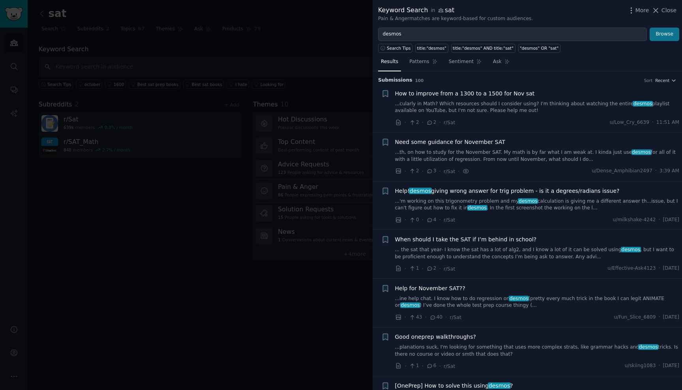
click at [666, 39] on button "Browse" at bounding box center [665, 34] width 30 height 13
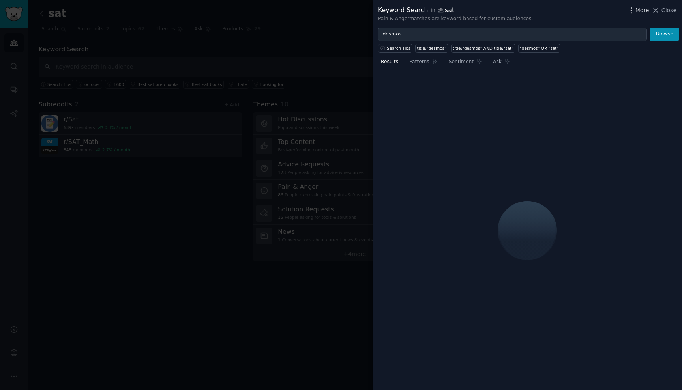
click at [642, 11] on span "More" at bounding box center [642, 10] width 14 height 8
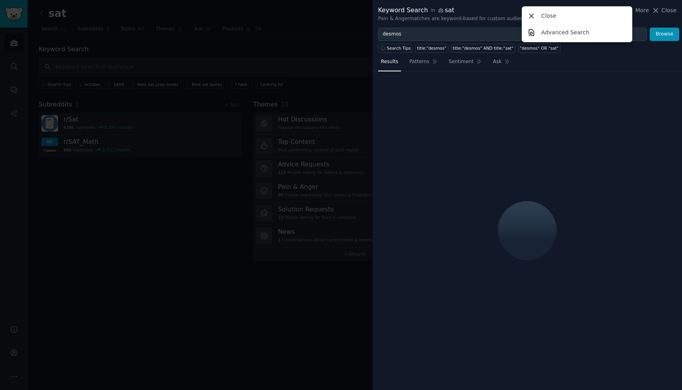
click at [635, 120] on div at bounding box center [527, 230] width 309 height 319
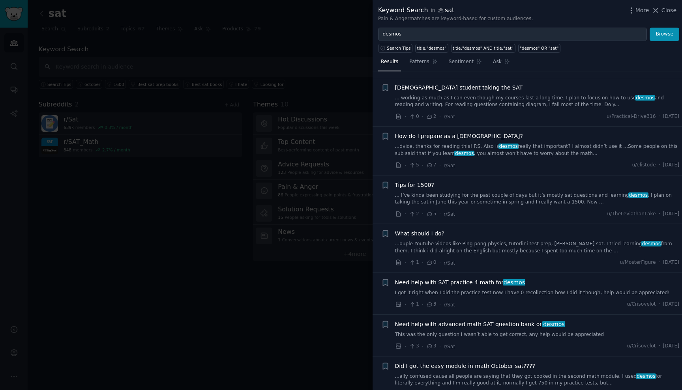
scroll to position [987, 0]
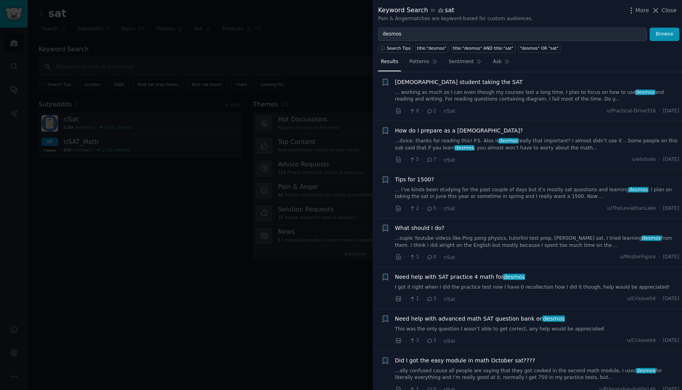
click at [293, 297] on div at bounding box center [341, 195] width 682 height 390
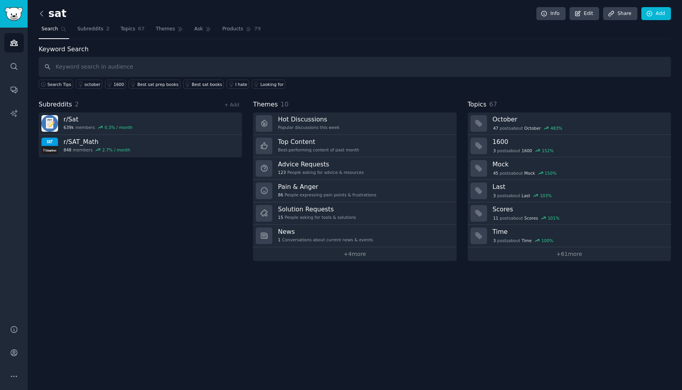
click at [43, 11] on icon at bounding box center [41, 13] width 8 height 8
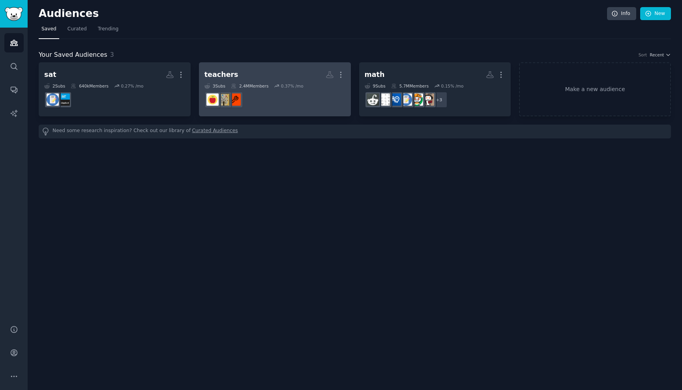
click at [230, 81] on div "teachers More 3 Sub s 2.4M Members 0.37 % /mo" at bounding box center [274, 89] width 141 height 43
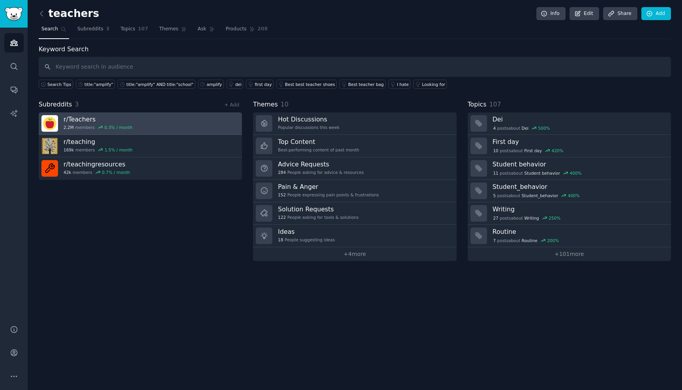
click at [149, 123] on link "r/ Teachers 2.2M members 0.3 % / month" at bounding box center [140, 123] width 203 height 22
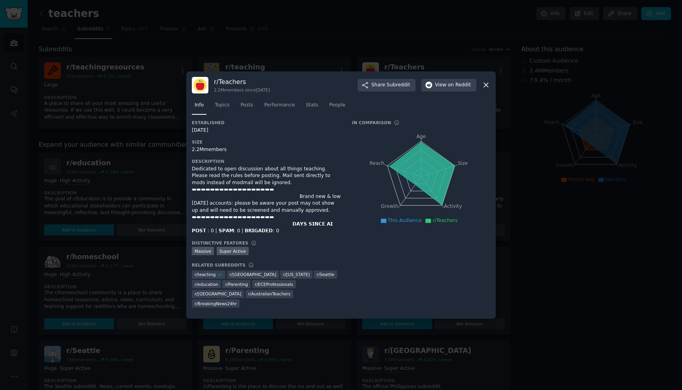
click at [544, 231] on div at bounding box center [341, 195] width 682 height 390
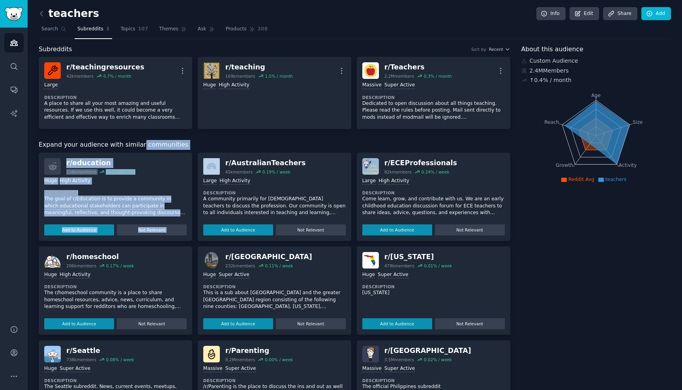
drag, startPoint x: 137, startPoint y: 141, endPoint x: 199, endPoint y: 153, distance: 63.0
click at [199, 153] on div "Expand your audience with similar communities r/ education 218k members 0.16 % …" at bounding box center [275, 331] width 472 height 383
click at [199, 153] on div "r/ AustralianTeachers 45k members 0.19 % / week Large High Activity Description…" at bounding box center [275, 197] width 154 height 88
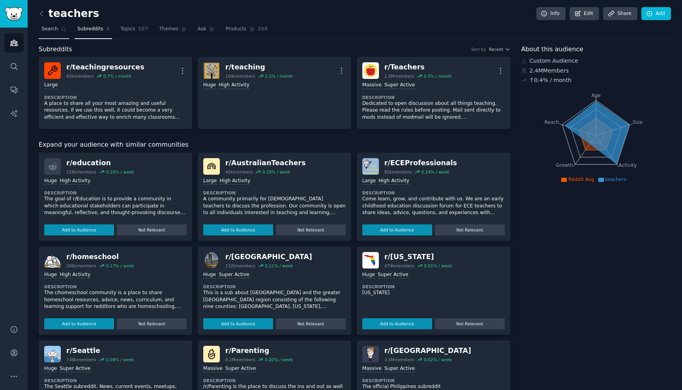
click at [47, 24] on link "Search" at bounding box center [54, 31] width 30 height 16
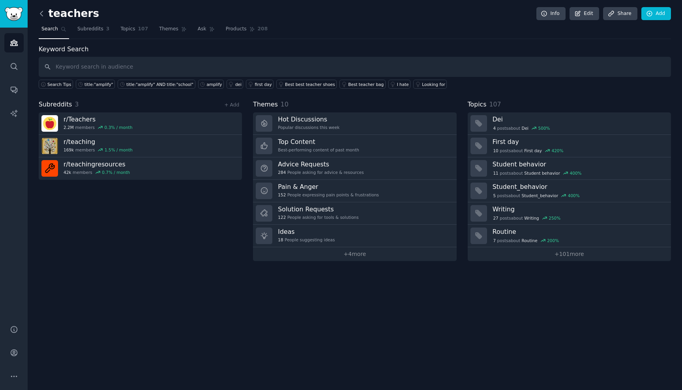
click at [44, 10] on icon at bounding box center [41, 13] width 8 height 8
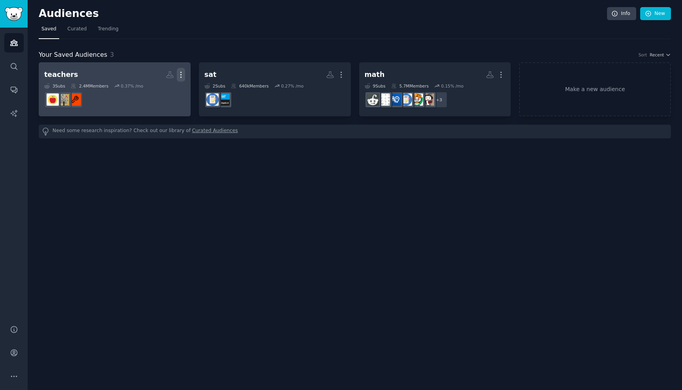
click at [180, 74] on icon "button" at bounding box center [181, 75] width 8 height 8
click at [153, 75] on p "View" at bounding box center [156, 77] width 13 height 8
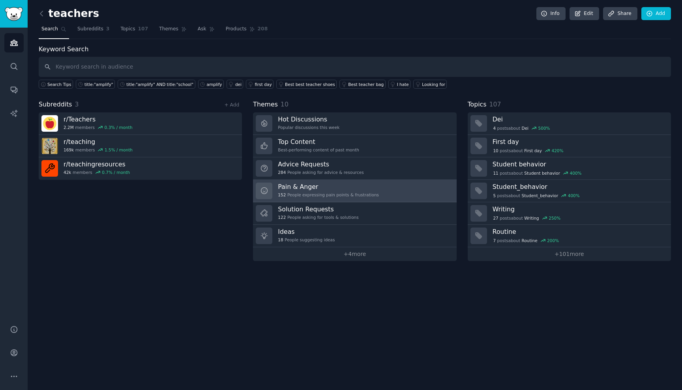
click at [289, 184] on h3 "Pain & Anger" at bounding box center [328, 187] width 101 height 8
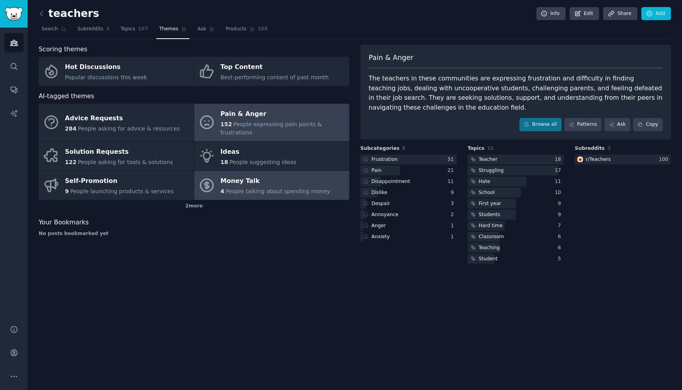
click at [230, 175] on div "Money Talk" at bounding box center [276, 181] width 110 height 13
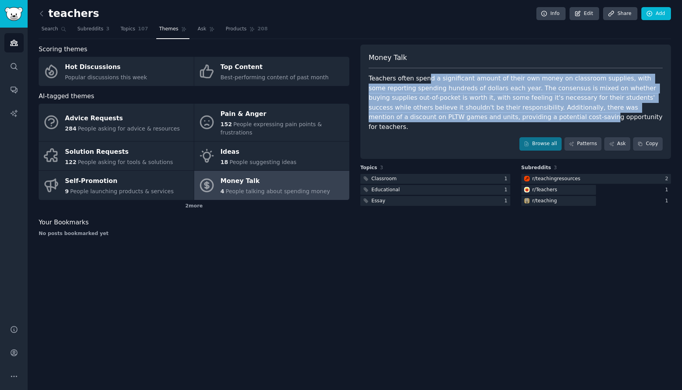
drag, startPoint x: 427, startPoint y: 75, endPoint x: 486, endPoint y: 117, distance: 72.8
click at [486, 117] on div "Teachers often spend a significant amount of their own money on classroom suppl…" at bounding box center [516, 103] width 294 height 58
click at [483, 96] on div "Teachers often spend a significant amount of their own money on classroom suppl…" at bounding box center [516, 103] width 294 height 58
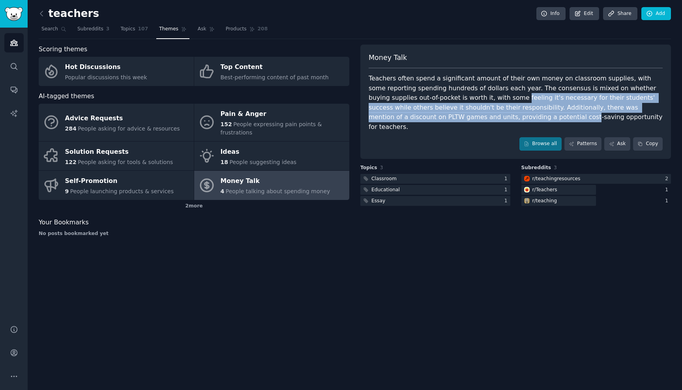
drag, startPoint x: 483, startPoint y: 96, endPoint x: 456, endPoint y: 111, distance: 30.2
click at [456, 111] on div "Teachers often spend a significant amount of their own money on classroom suppl…" at bounding box center [516, 103] width 294 height 58
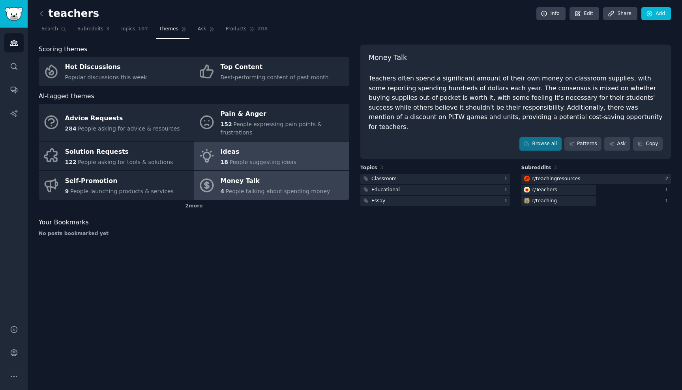
click at [267, 147] on div "Ideas" at bounding box center [259, 152] width 76 height 13
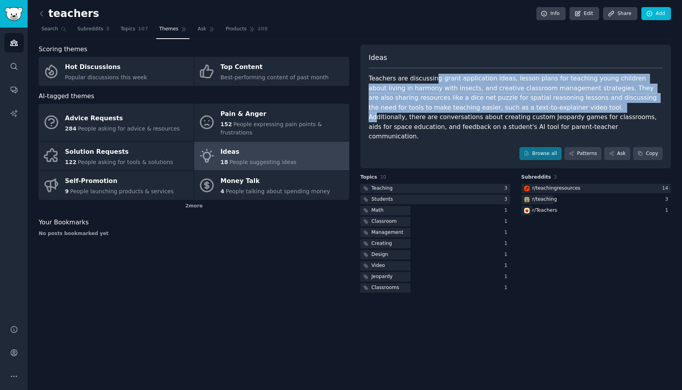
drag, startPoint x: 431, startPoint y: 77, endPoint x: 504, endPoint y: 109, distance: 78.8
click at [504, 109] on div "Teachers are discussing grant application ideas, lesson plans for teaching youn…" at bounding box center [516, 108] width 294 height 68
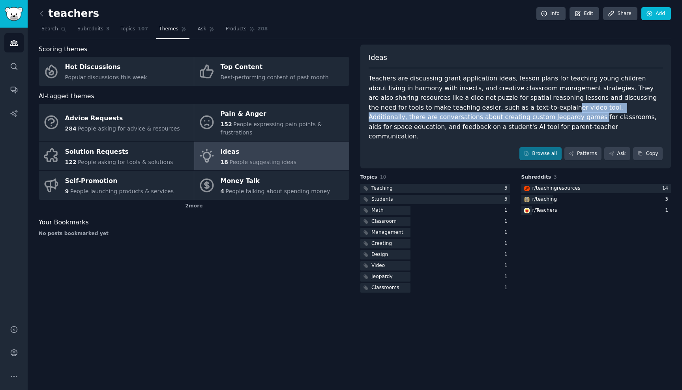
drag, startPoint x: 459, startPoint y: 107, endPoint x: 439, endPoint y: 117, distance: 22.2
click at [439, 117] on div "Teachers are discussing grant application ideas, lesson plans for teaching youn…" at bounding box center [516, 108] width 294 height 68
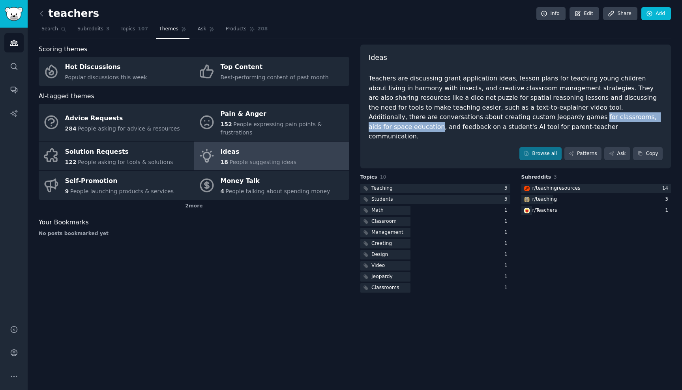
drag, startPoint x: 439, startPoint y: 117, endPoint x: 529, endPoint y: 115, distance: 90.0
click at [529, 115] on div "Teachers are discussing grant application ideas, lesson plans for teaching youn…" at bounding box center [516, 108] width 294 height 68
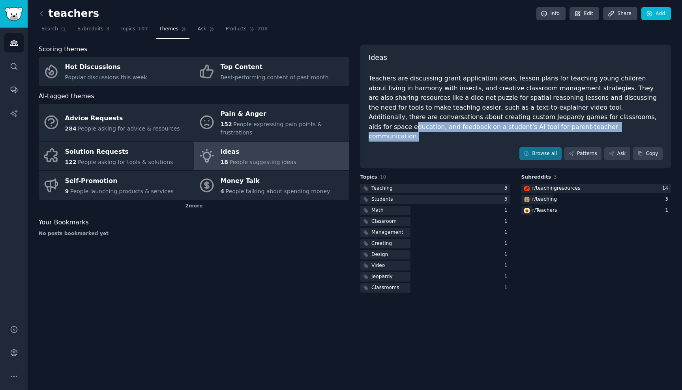
drag, startPoint x: 529, startPoint y: 115, endPoint x: 555, endPoint y: 124, distance: 27.2
click at [555, 124] on div "Teachers are discussing grant application ideas, lesson plans for teaching youn…" at bounding box center [516, 108] width 294 height 68
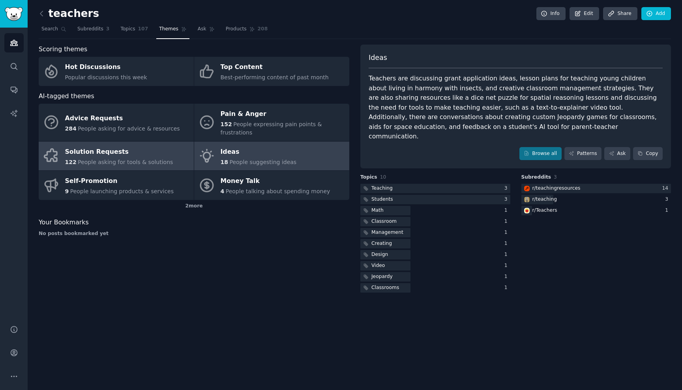
click at [143, 159] on span "People asking for tools & solutions" at bounding box center [125, 162] width 95 height 6
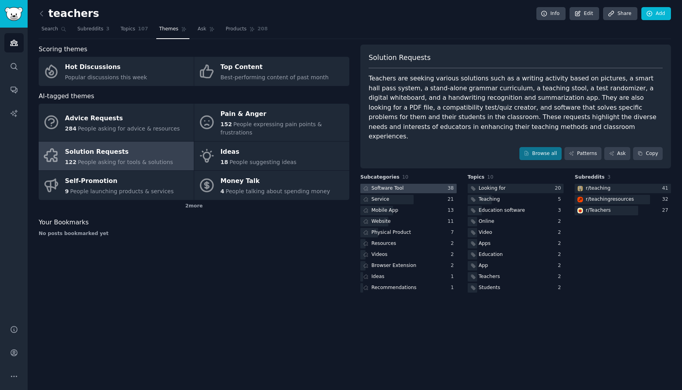
click at [388, 185] on div "Software Tool" at bounding box center [387, 188] width 32 height 7
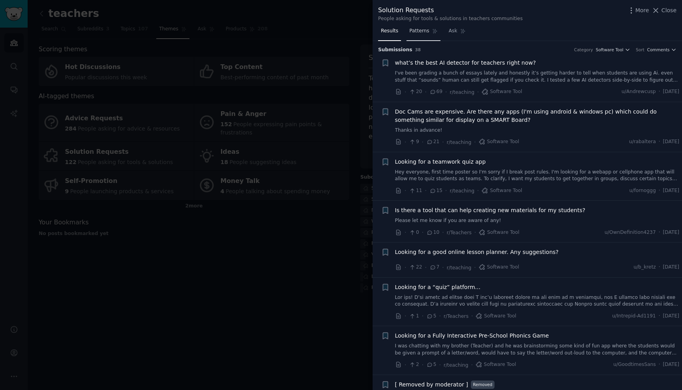
click at [418, 36] on link "Patterns" at bounding box center [423, 33] width 34 height 16
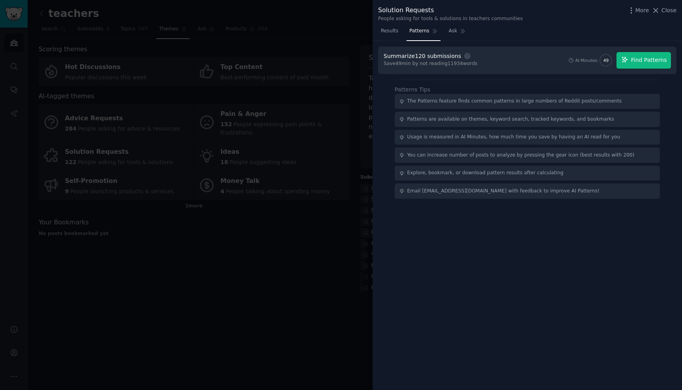
click at [635, 57] on span "Find Patterns" at bounding box center [649, 60] width 36 height 8
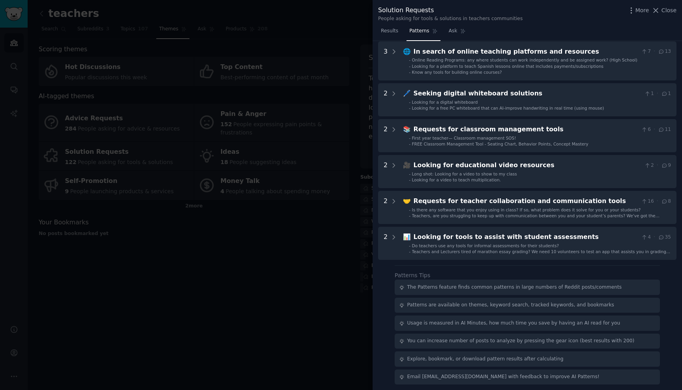
scroll to position [203, 0]
drag, startPoint x: 569, startPoint y: 323, endPoint x: 599, endPoint y: 326, distance: 30.1
click at [599, 326] on div "Usage is measured in AI Minutes, how much time you save by having an AI read fo…" at bounding box center [527, 323] width 265 height 15
click at [603, 341] on div "You can increase number of posts to analyze by pressing the gear icon (best res…" at bounding box center [520, 342] width 227 height 7
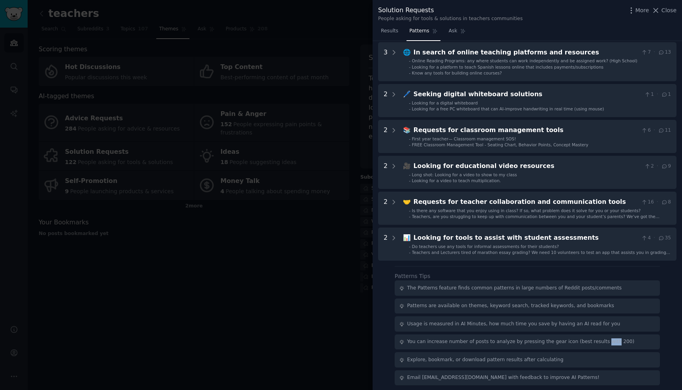
click at [603, 341] on div "You can increase number of posts to analyze by pressing the gear icon (best res…" at bounding box center [520, 342] width 227 height 7
drag, startPoint x: 562, startPoint y: 358, endPoint x: 499, endPoint y: 356, distance: 63.2
click at [499, 356] on div "Explore, bookmark, or download pattern results after calculating" at bounding box center [527, 359] width 265 height 15
click at [499, 357] on div "Explore, bookmark, or download pattern results after calculating" at bounding box center [485, 360] width 156 height 7
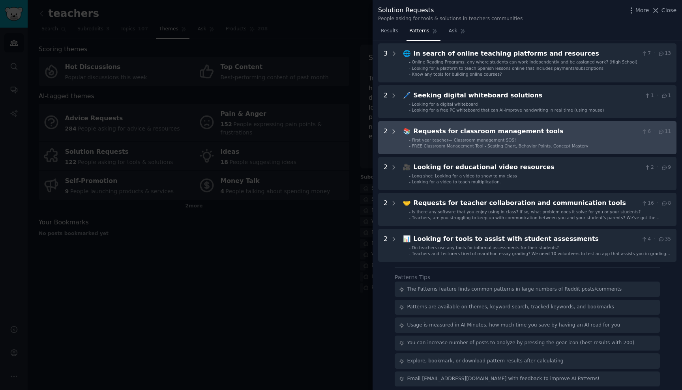
click at [391, 128] on icon at bounding box center [393, 131] width 7 height 7
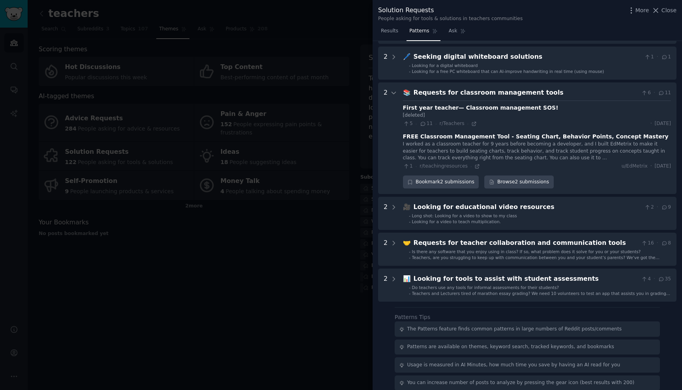
scroll to position [243, 0]
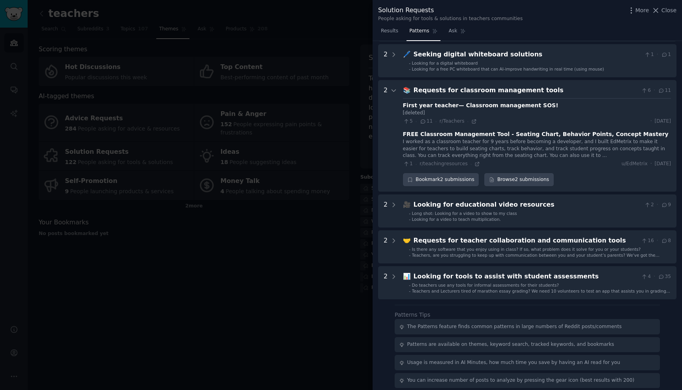
click at [495, 110] on div "[deleted]" at bounding box center [537, 113] width 268 height 7
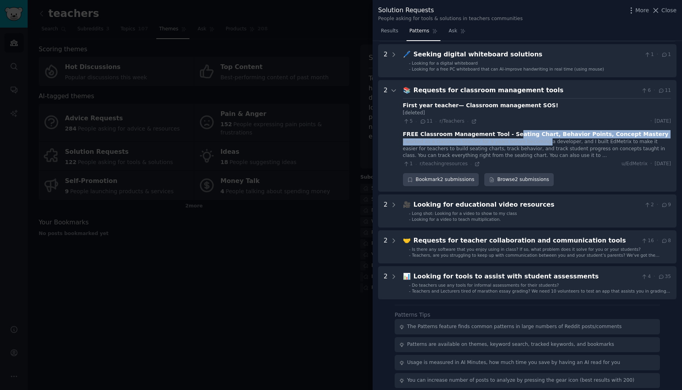
drag, startPoint x: 507, startPoint y: 129, endPoint x: 543, endPoint y: 139, distance: 37.5
click at [543, 139] on div "FREE Classroom Management Tool - Seating Chart, Behavior Points, Concept Master…" at bounding box center [537, 148] width 268 height 37
click at [543, 139] on div "I worked as a classroom teacher for 9 years before becoming a developer, and I …" at bounding box center [537, 149] width 268 height 21
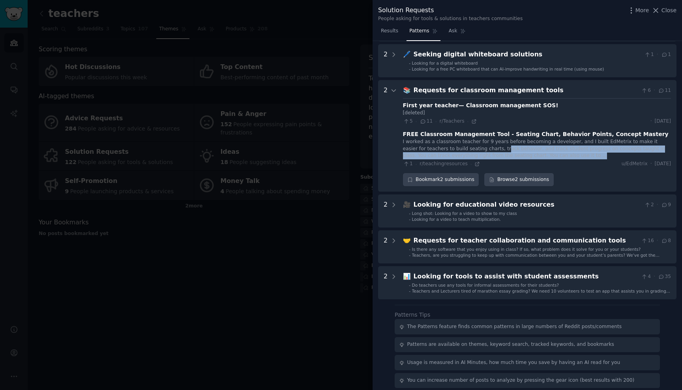
drag, startPoint x: 481, startPoint y: 146, endPoint x: 570, endPoint y: 151, distance: 89.3
click at [570, 151] on div "I worked as a classroom teacher for 9 years before becoming a developer, and I …" at bounding box center [537, 149] width 268 height 21
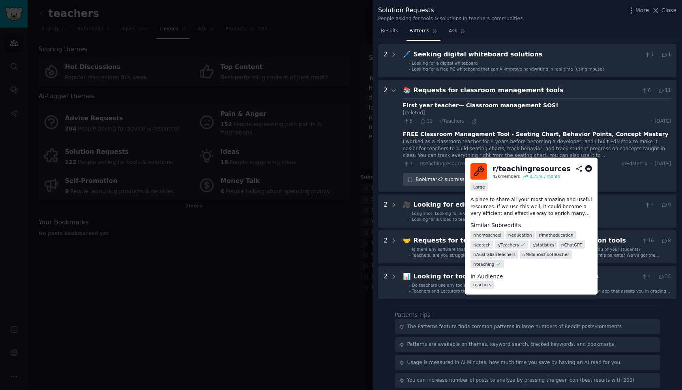
click at [498, 169] on div "r/ teachingresources" at bounding box center [532, 169] width 78 height 10
drag, startPoint x: 525, startPoint y: 196, endPoint x: 572, endPoint y: 212, distance: 49.4
click at [572, 212] on p "A place to share all your most amazing and useful resources. If we use this wel…" at bounding box center [531, 207] width 122 height 21
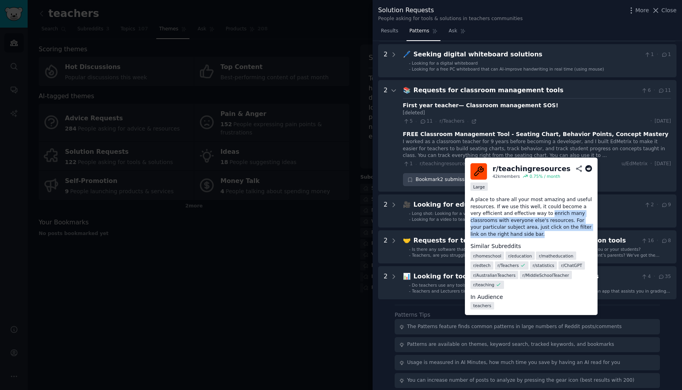
drag, startPoint x: 537, startPoint y: 212, endPoint x: 564, endPoint y: 233, distance: 34.8
click at [564, 233] on p "A place to share all your most amazing and useful resources. If we use this wel…" at bounding box center [531, 217] width 122 height 41
drag, startPoint x: 564, startPoint y: 233, endPoint x: 541, endPoint y: 226, distance: 24.8
click at [541, 226] on p "A place to share all your most amazing and useful resources. If we use this wel…" at bounding box center [531, 217] width 122 height 41
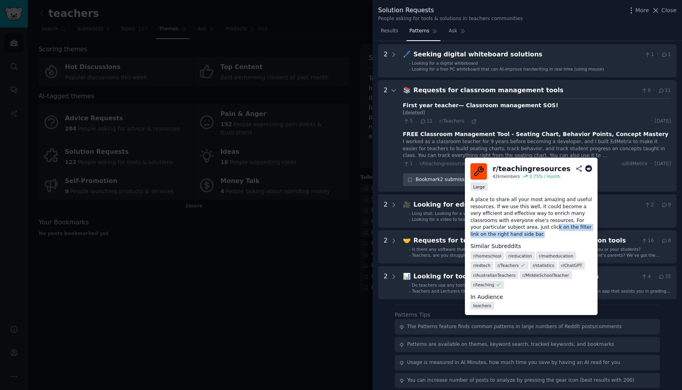
click at [541, 226] on p "A place to share all your most amazing and useful resources. If we use this wel…" at bounding box center [531, 217] width 122 height 41
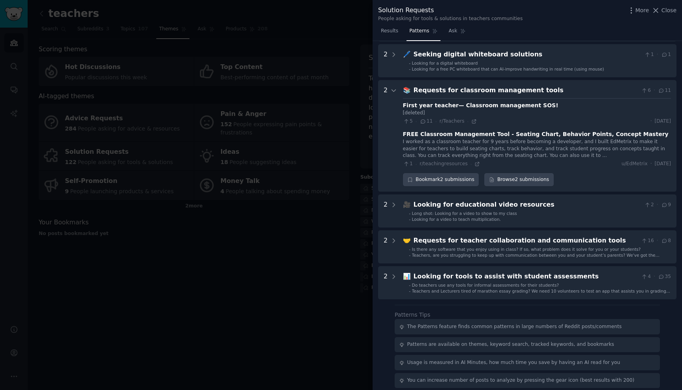
click at [489, 134] on div "FREE Classroom Management Tool - Seating Chart, Behavior Points, Concept Mastery" at bounding box center [536, 134] width 266 height 8
click at [474, 161] on icon at bounding box center [477, 164] width 6 height 6
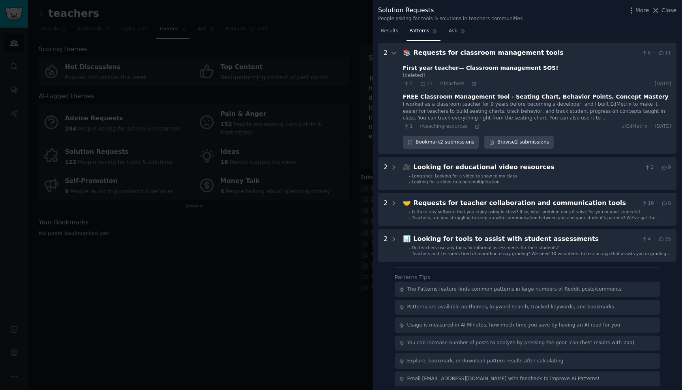
scroll to position [280, 0]
click at [325, 207] on div at bounding box center [341, 195] width 682 height 390
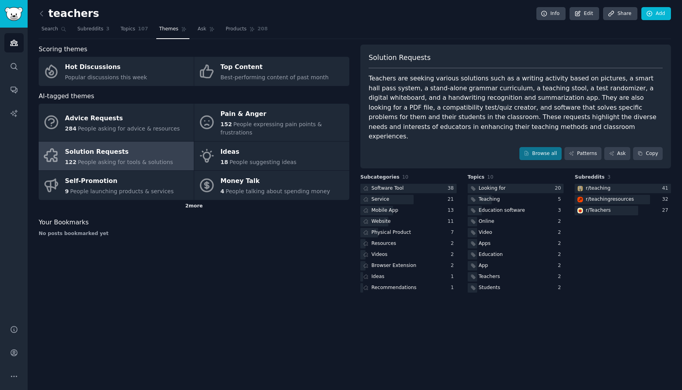
click at [192, 200] on div "2 more" at bounding box center [194, 206] width 311 height 13
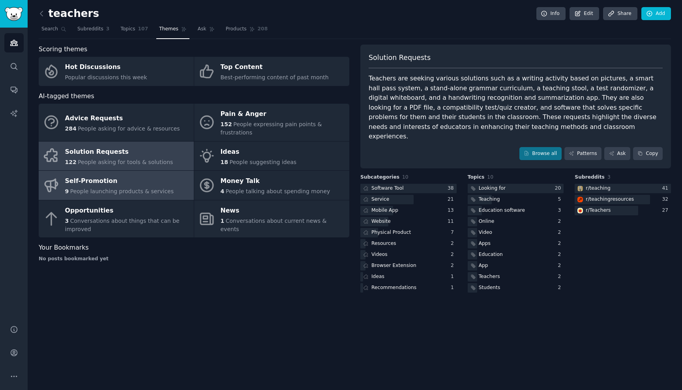
click at [140, 175] on div "Self-Promotion" at bounding box center [119, 181] width 109 height 13
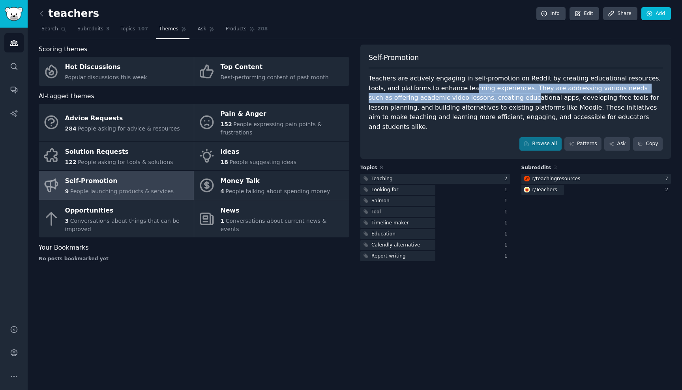
drag, startPoint x: 438, startPoint y: 84, endPoint x: 478, endPoint y: 94, distance: 40.8
click at [478, 94] on div "Teachers are actively engaging in self-promotion on Reddit by creating educatio…" at bounding box center [516, 103] width 294 height 58
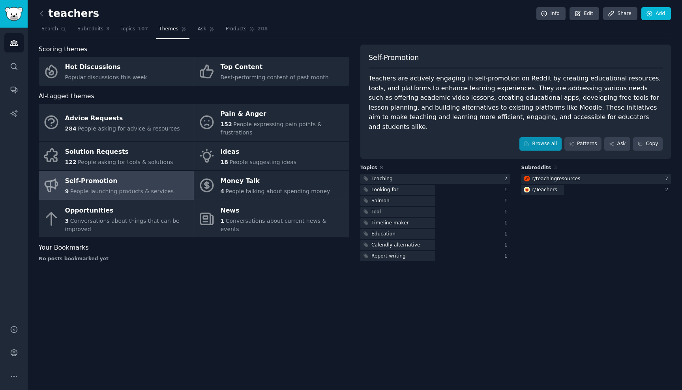
click at [548, 137] on link "Browse all" at bounding box center [540, 143] width 42 height 13
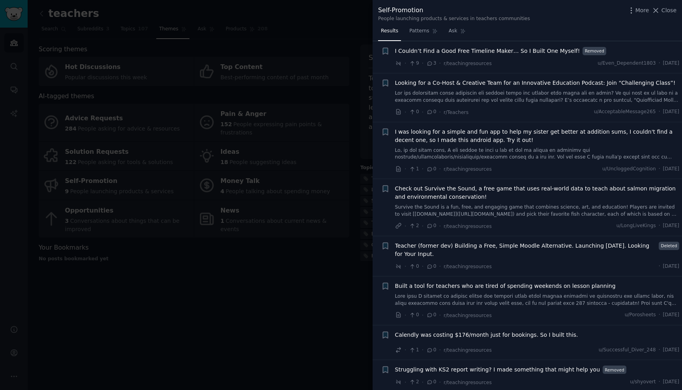
scroll to position [60, 0]
click at [470, 286] on span "Built a tool for teachers who are tired of spending weekends on lesson planning" at bounding box center [505, 287] width 221 height 8
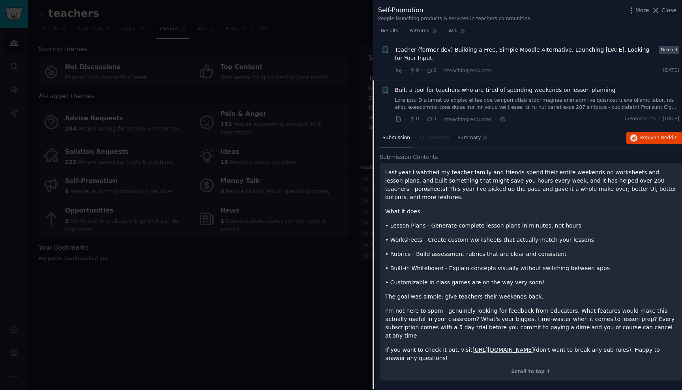
scroll to position [295, 0]
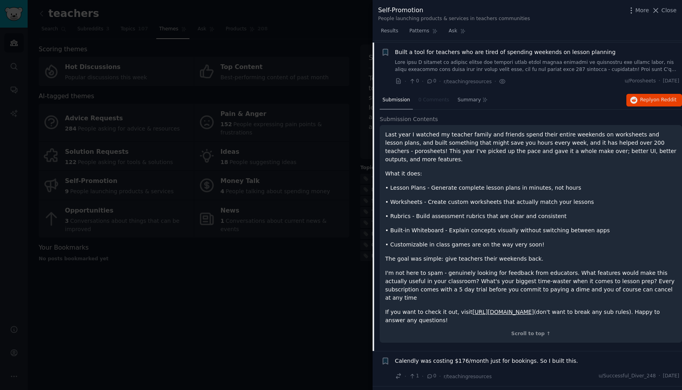
click at [489, 309] on link "[URL][DOMAIN_NAME]" at bounding box center [503, 312] width 62 height 6
drag, startPoint x: 549, startPoint y: 294, endPoint x: 567, endPoint y: 299, distance: 18.7
click at [567, 308] on p "If you want to check it out, visit [URL][DOMAIN_NAME] (don't want to break any …" at bounding box center [530, 316] width 291 height 17
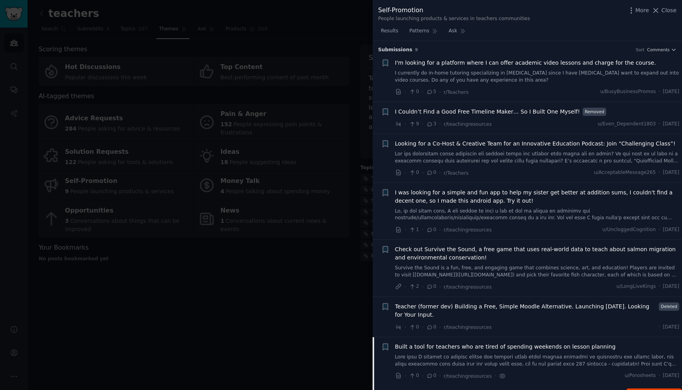
scroll to position [0, 0]
click at [280, 291] on div at bounding box center [341, 195] width 682 height 390
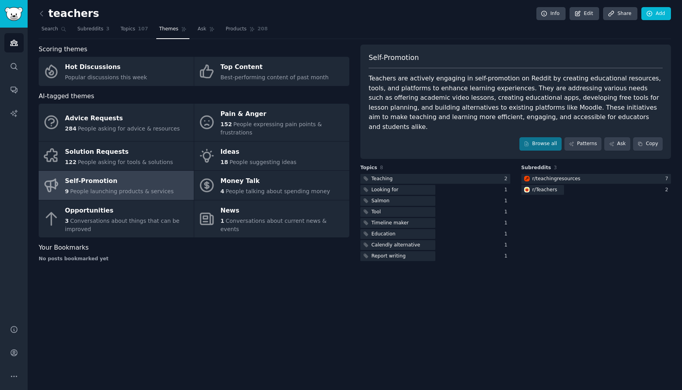
click at [159, 175] on div "Self-Promotion" at bounding box center [119, 181] width 109 height 13
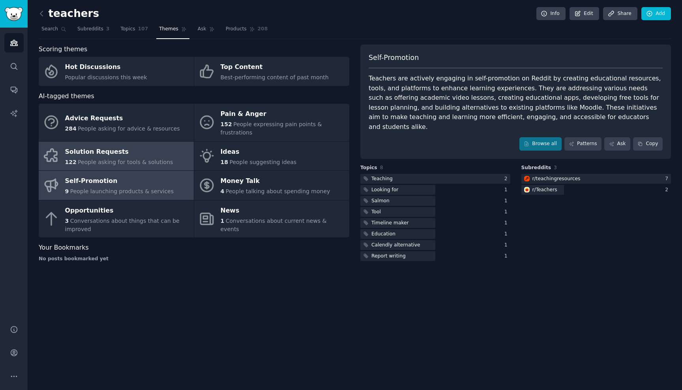
click at [178, 146] on link "Solution Requests 122 People asking for tools & solutions" at bounding box center [116, 156] width 155 height 29
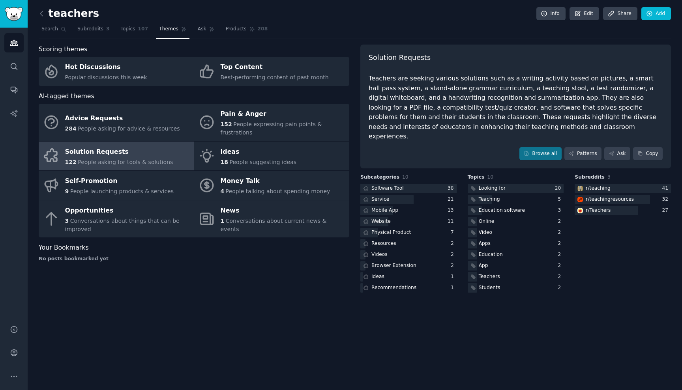
click at [317, 296] on div "teachers Info Edit Share Add Search Subreddits 3 Topics 107 Themes Ask Products…" at bounding box center [355, 195] width 654 height 390
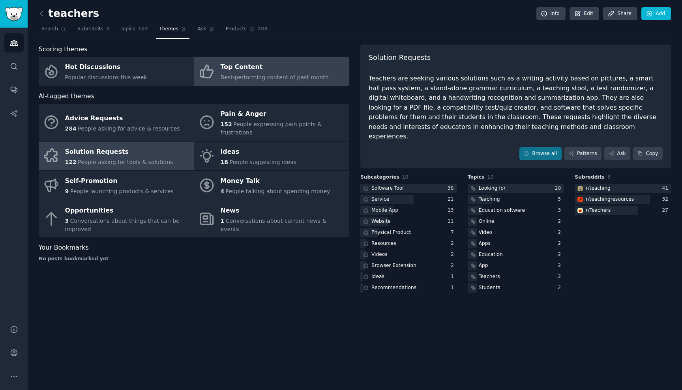
click at [257, 80] on span "Best-performing content of past month" at bounding box center [275, 77] width 108 height 6
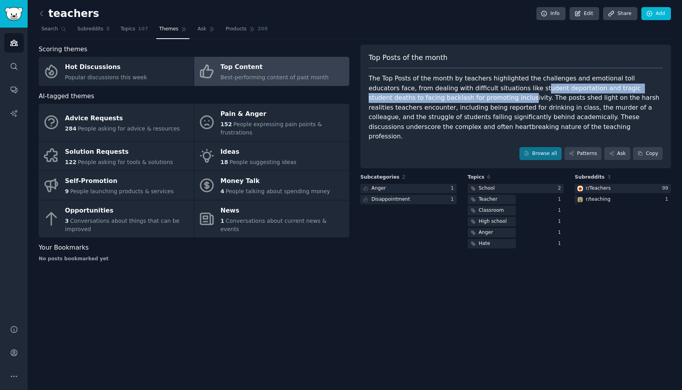
drag, startPoint x: 452, startPoint y: 92, endPoint x: 488, endPoint y: 86, distance: 36.7
click at [488, 86] on div "The Top Posts of the month by teachers highlighted the challenges and emotional…" at bounding box center [516, 108] width 294 height 68
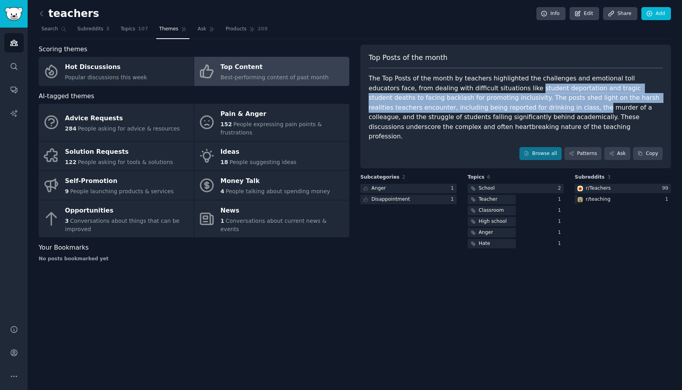
drag, startPoint x: 488, startPoint y: 86, endPoint x: 499, endPoint y: 103, distance: 20.4
click at [499, 103] on div "The Top Posts of the month by teachers highlighted the challenges and emotional…" at bounding box center [516, 108] width 294 height 68
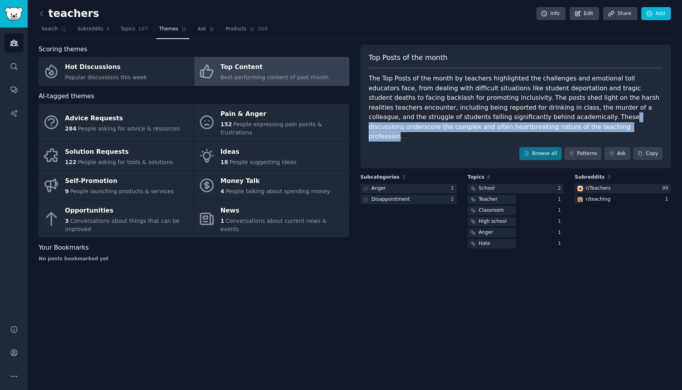
drag, startPoint x: 501, startPoint y: 112, endPoint x: 501, endPoint y: 122, distance: 10.3
click at [501, 122] on div "The Top Posts of the month by teachers highlighted the challenges and emotional…" at bounding box center [516, 108] width 294 height 68
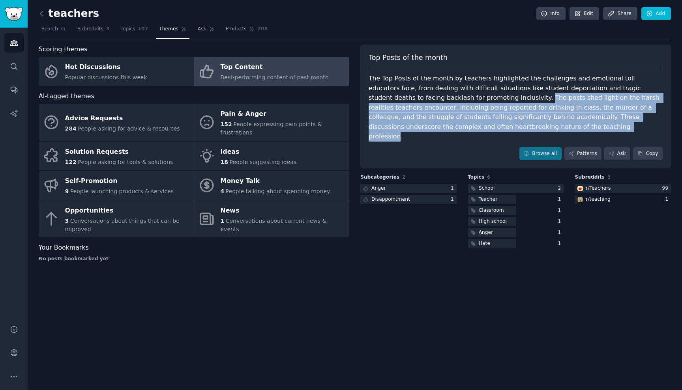
drag, startPoint x: 501, startPoint y: 122, endPoint x: 467, endPoint y: 92, distance: 45.8
click at [467, 92] on div "The Top Posts of the month by teachers highlighted the challenges and emotional…" at bounding box center [516, 108] width 294 height 68
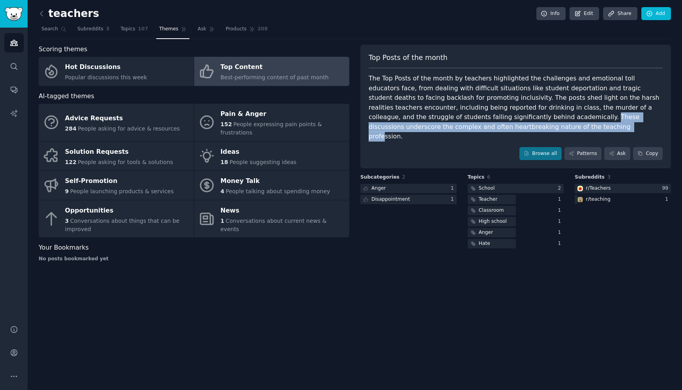
drag, startPoint x: 482, startPoint y: 114, endPoint x: 488, endPoint y: 123, distance: 11.0
click at [488, 123] on div "The Top Posts of the month by teachers highlighted the challenges and emotional…" at bounding box center [516, 108] width 294 height 68
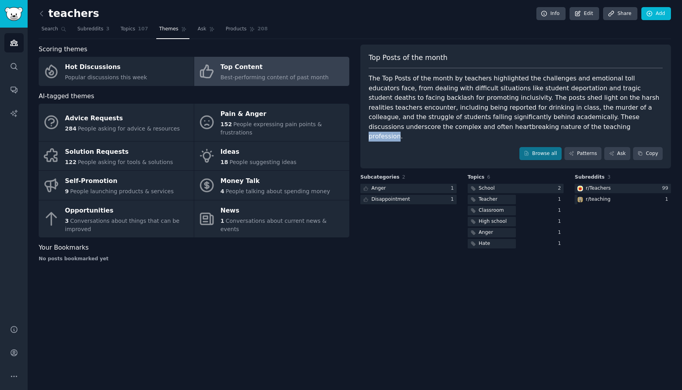
click at [488, 123] on div "The Top Posts of the month by teachers highlighted the challenges and emotional…" at bounding box center [516, 108] width 294 height 68
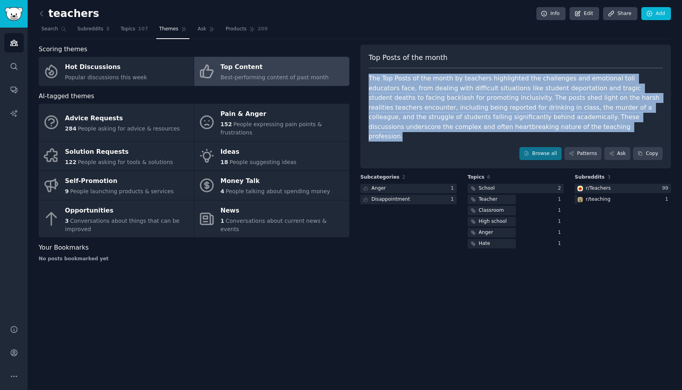
click at [488, 123] on div "The Top Posts of the month by teachers highlighted the challenges and emotional…" at bounding box center [516, 108] width 294 height 68
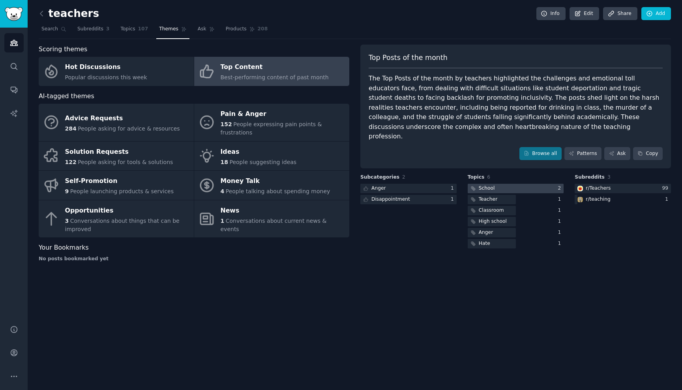
click at [537, 184] on div at bounding box center [516, 189] width 96 height 10
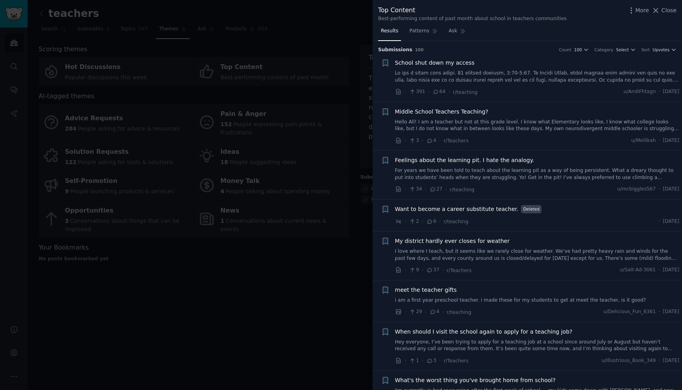
click at [499, 168] on link "For years we have been told to teach about the learning pit as a way of being p…" at bounding box center [537, 174] width 285 height 14
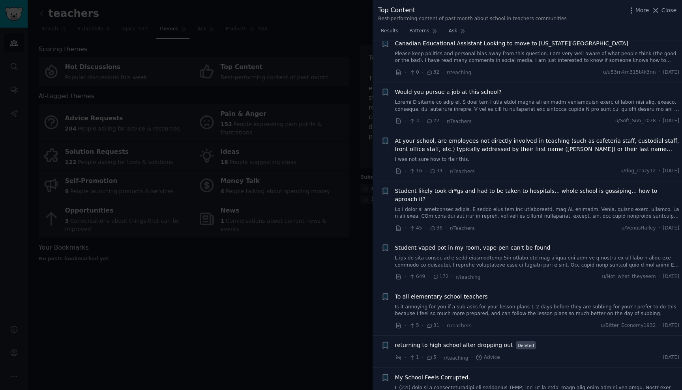
scroll to position [716, 0]
click at [438, 255] on link at bounding box center [537, 262] width 285 height 14
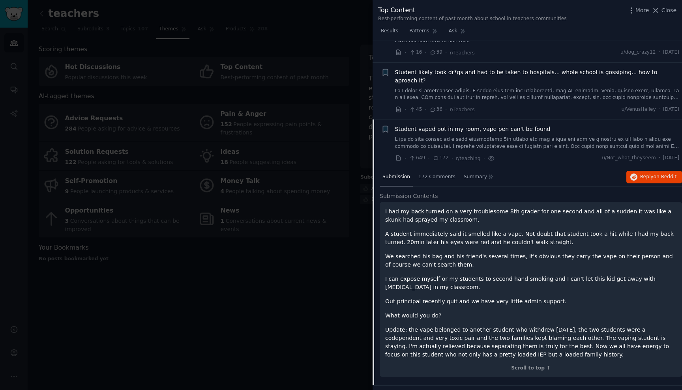
scroll to position [781, 0]
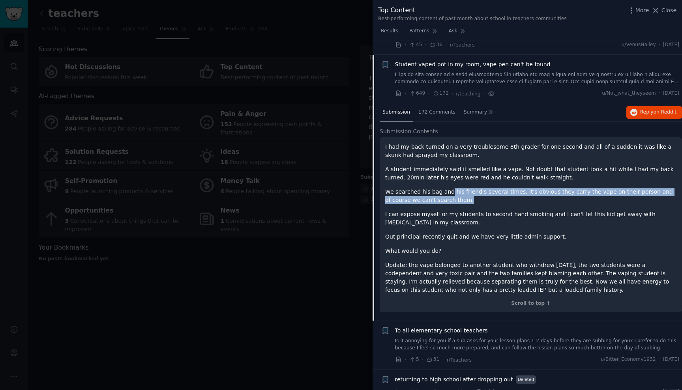
drag, startPoint x: 449, startPoint y: 176, endPoint x: 475, endPoint y: 185, distance: 27.7
click at [475, 188] on p "We searched his bag and his friend's several times, it's obvious they carry the…" at bounding box center [530, 196] width 291 height 17
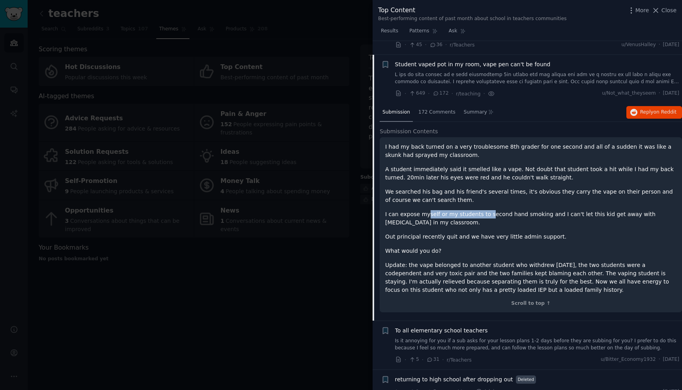
drag, startPoint x: 426, startPoint y: 200, endPoint x: 485, endPoint y: 199, distance: 59.6
click at [485, 210] on p "I can expose myself or my students to second hand smoking and I can't let this …" at bounding box center [530, 218] width 291 height 17
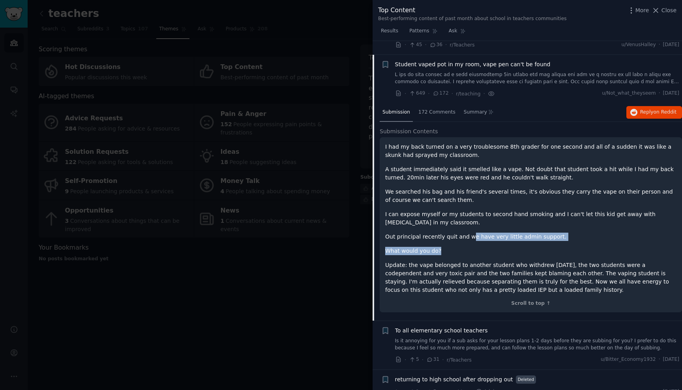
drag, startPoint x: 467, startPoint y: 218, endPoint x: 476, endPoint y: 234, distance: 18.2
click at [476, 234] on div "I had my back turned on a very troublesome 8th grader for one second and all of…" at bounding box center [530, 219] width 291 height 152
click at [476, 247] on p "What would you do?" at bounding box center [530, 251] width 291 height 8
drag, startPoint x: 476, startPoint y: 234, endPoint x: 406, endPoint y: 208, distance: 74.7
click at [406, 208] on div "I had my back turned on a very troublesome 8th grader for one second and all of…" at bounding box center [530, 219] width 291 height 152
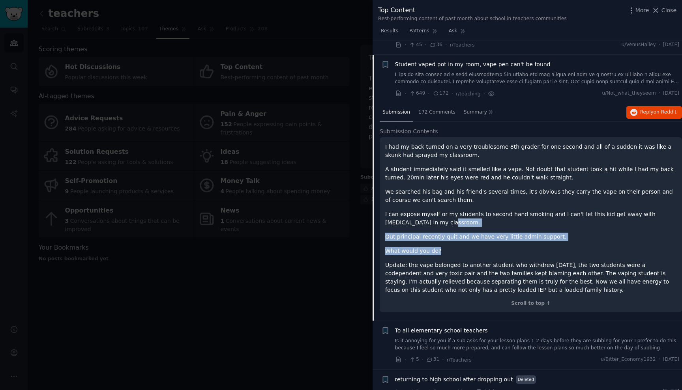
click at [406, 210] on p "I can expose myself or my students to second hand smoking and I can't let this …" at bounding box center [530, 218] width 291 height 17
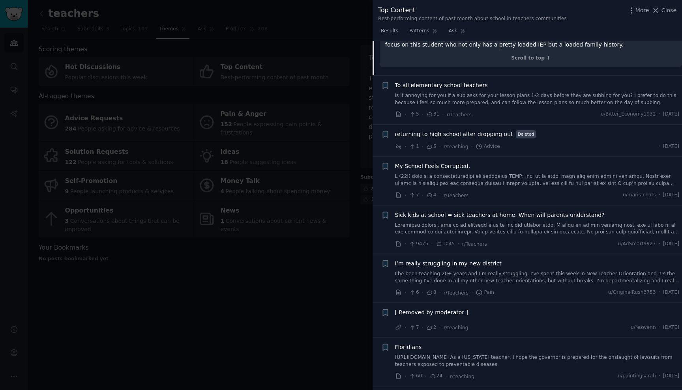
scroll to position [1036, 0]
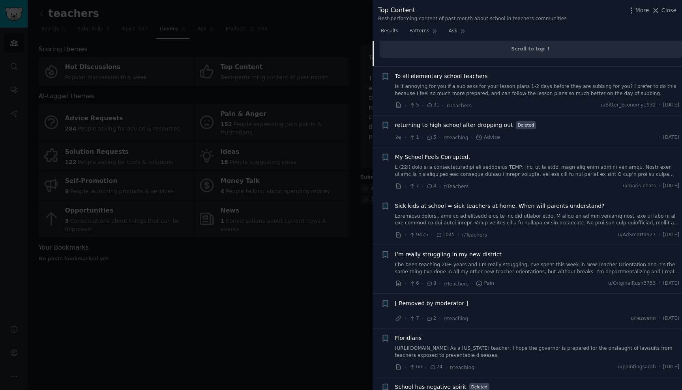
click at [300, 260] on div at bounding box center [341, 195] width 682 height 390
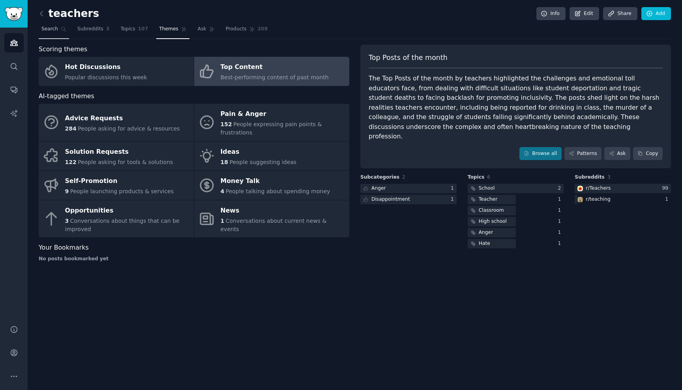
click at [45, 26] on span "Search" at bounding box center [49, 29] width 17 height 7
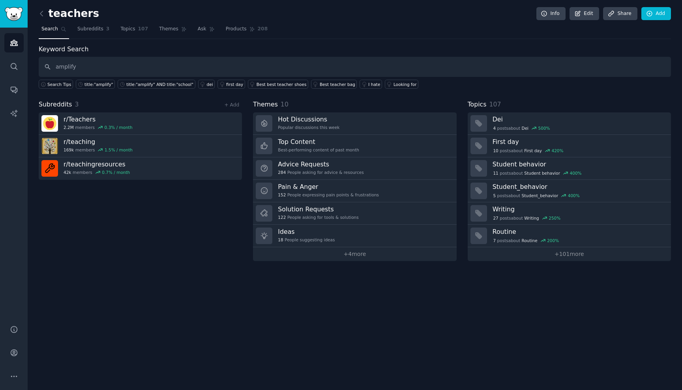
type input "amplify"
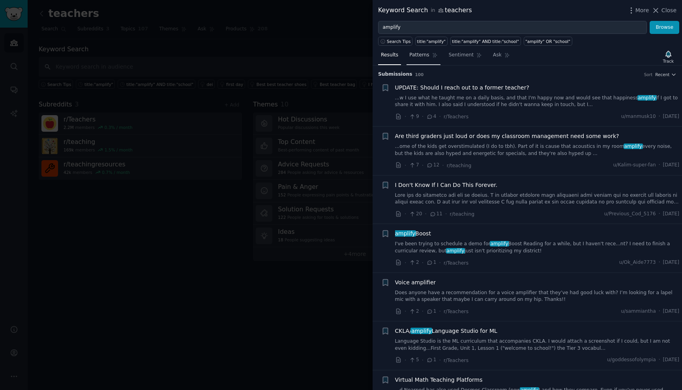
click at [418, 54] on span "Patterns" at bounding box center [419, 55] width 20 height 7
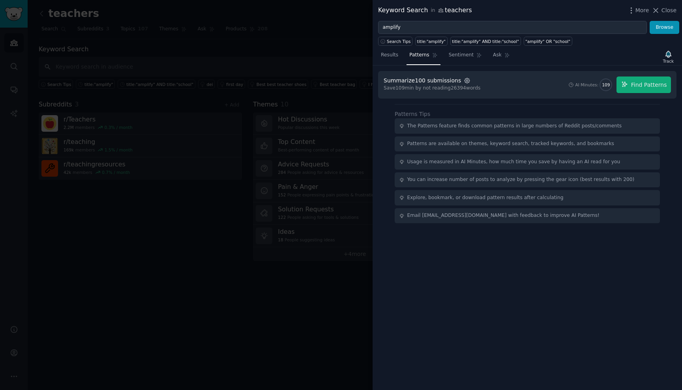
click at [466, 81] on icon "button" at bounding box center [467, 81] width 2 height 2
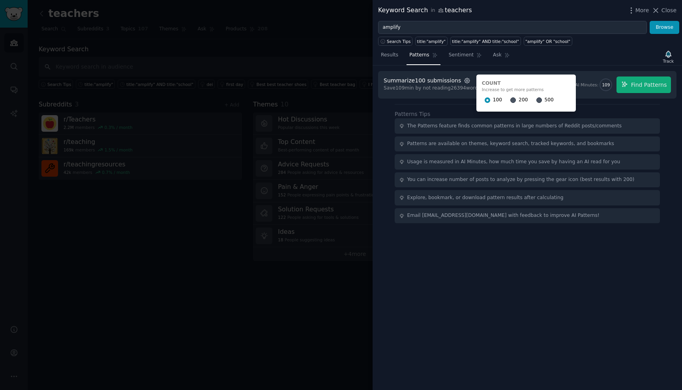
click at [466, 81] on icon "button" at bounding box center [467, 81] width 2 height 2
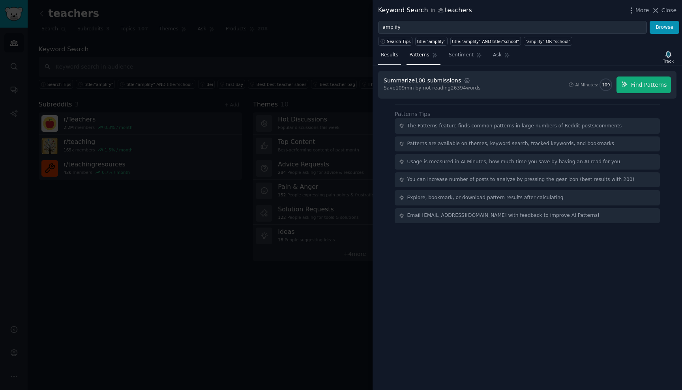
click at [389, 55] on span "Results" at bounding box center [389, 55] width 17 height 7
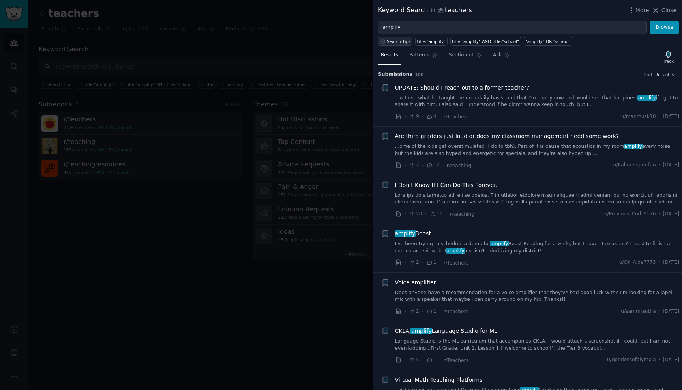
click at [390, 42] on span "Search Tips" at bounding box center [399, 42] width 24 height 6
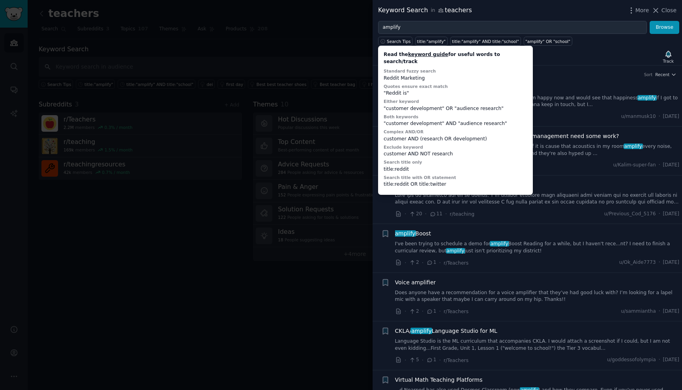
click at [399, 151] on div "customer AND NOT research" at bounding box center [456, 154] width 144 height 7
click at [593, 51] on div "Results Patterns Sentiment Ask Track" at bounding box center [527, 57] width 309 height 17
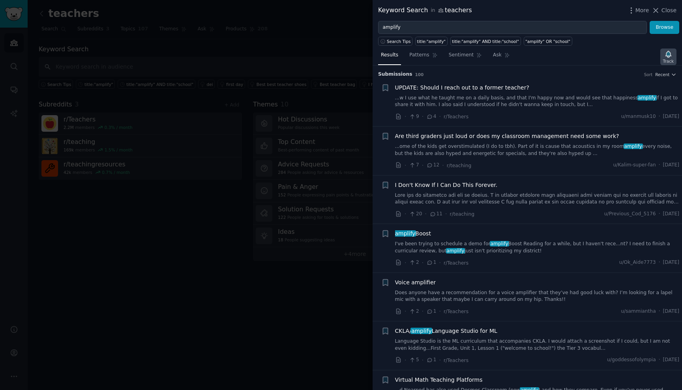
click at [666, 58] on div "Track" at bounding box center [668, 61] width 11 height 6
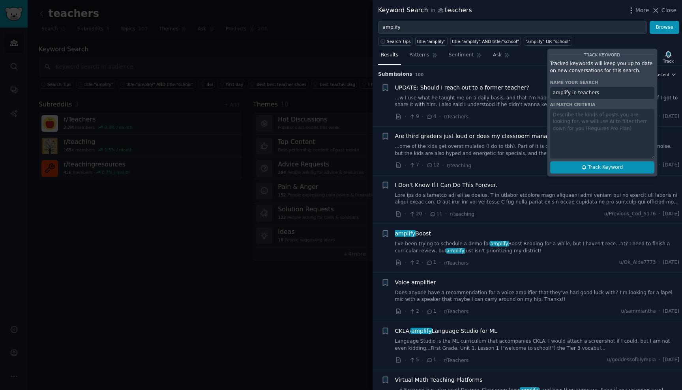
click at [581, 170] on button "Track Keyword" at bounding box center [602, 167] width 104 height 13
type input "amplify in teachers"
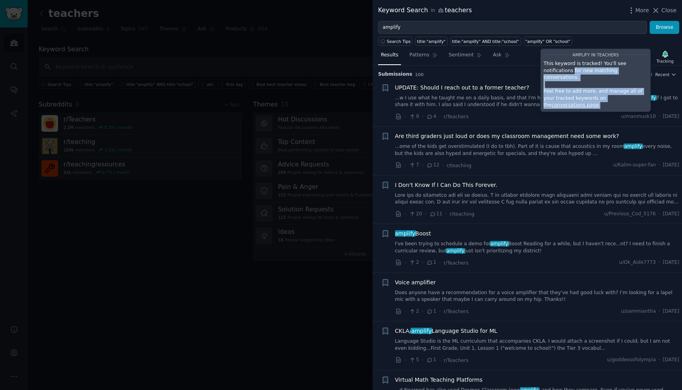
drag, startPoint x: 573, startPoint y: 67, endPoint x: 609, endPoint y: 96, distance: 45.8
click at [609, 96] on div "amplify in teachers This keyword is tracked! You'll see notifications for new m…" at bounding box center [595, 81] width 110 height 64
click at [598, 17] on div "Keyword Search in teachers More Close" at bounding box center [527, 10] width 309 height 21
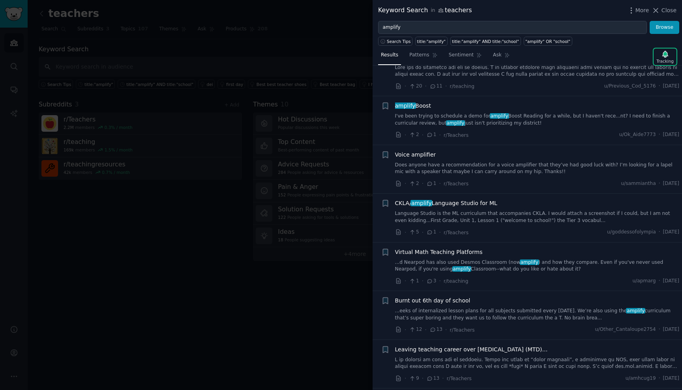
scroll to position [130, 0]
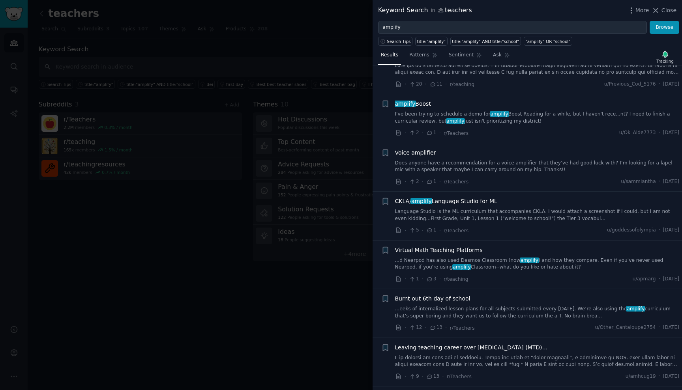
click at [503, 263] on link "...d Nearpod has also used Desmos Classroom (now amplify ) and how they compare…" at bounding box center [537, 264] width 285 height 14
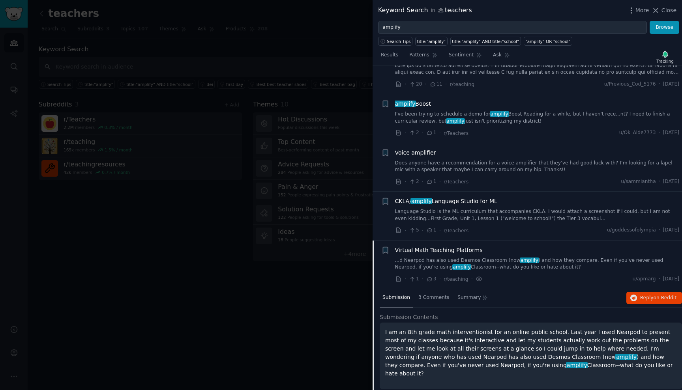
scroll to position [302, 0]
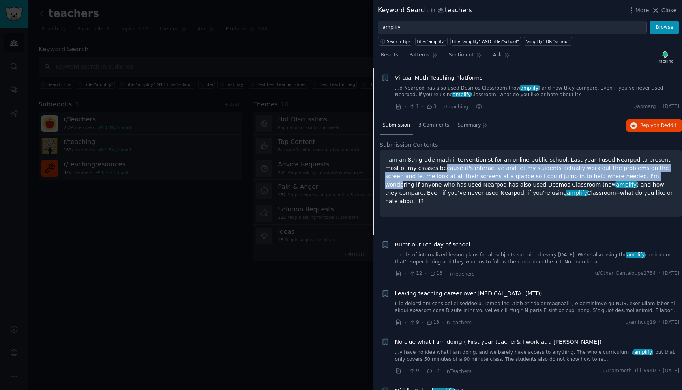
drag, startPoint x: 421, startPoint y: 165, endPoint x: 604, endPoint y: 172, distance: 182.9
click at [604, 172] on p "I am an 8th grade math interventionist for an online public school. Last year I…" at bounding box center [530, 181] width 291 height 50
drag, startPoint x: 452, startPoint y: 170, endPoint x: 581, endPoint y: 193, distance: 130.7
click at [581, 193] on p "I am an 8th grade math interventionist for an online public school. Last year I…" at bounding box center [530, 181] width 291 height 50
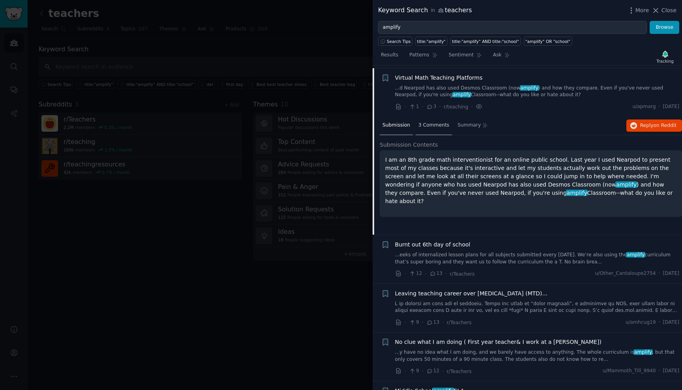
click at [431, 122] on span "3 Comments" at bounding box center [433, 125] width 31 height 7
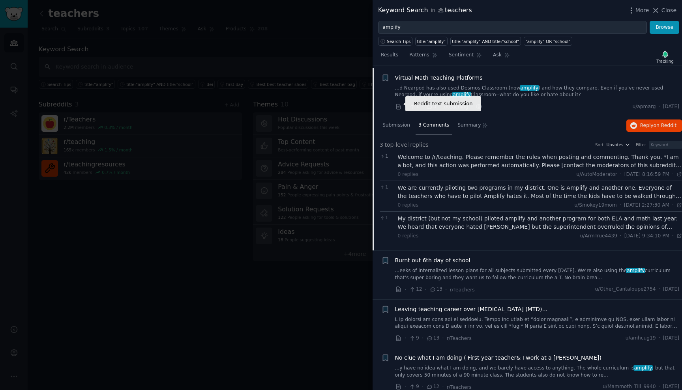
click at [395, 107] on icon at bounding box center [398, 106] width 7 height 7
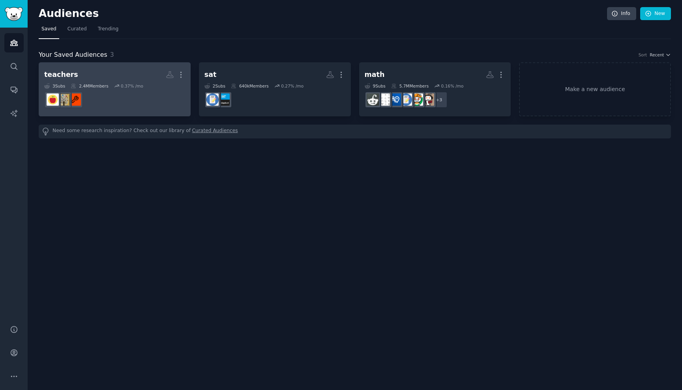
click at [110, 84] on div "3 Sub s 2.4M Members 0.37 % /mo" at bounding box center [114, 86] width 141 height 6
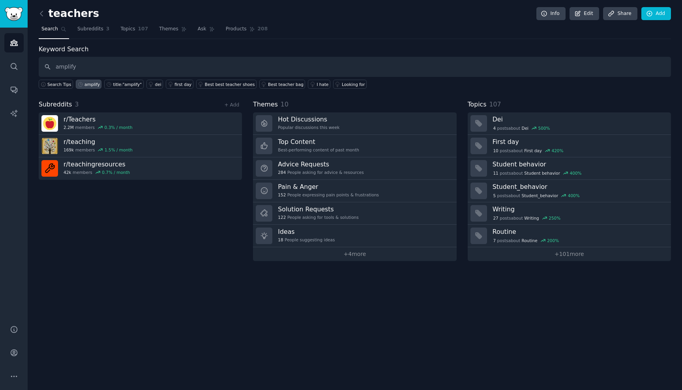
type input "amplify"
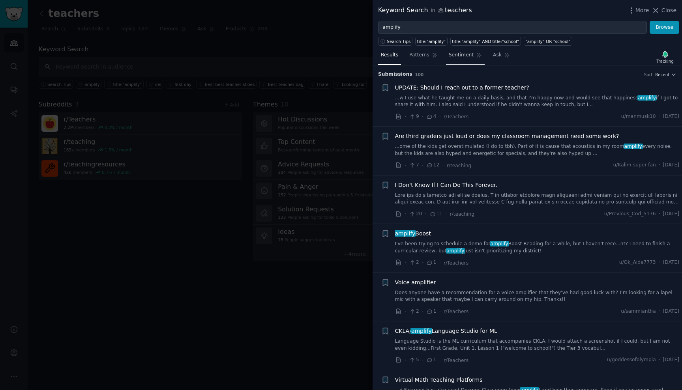
click at [472, 54] on link "Sentiment" at bounding box center [465, 57] width 39 height 16
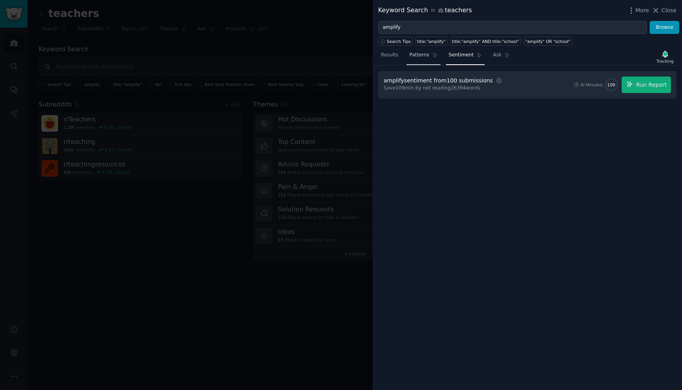
click at [422, 52] on span "Patterns" at bounding box center [419, 55] width 20 height 7
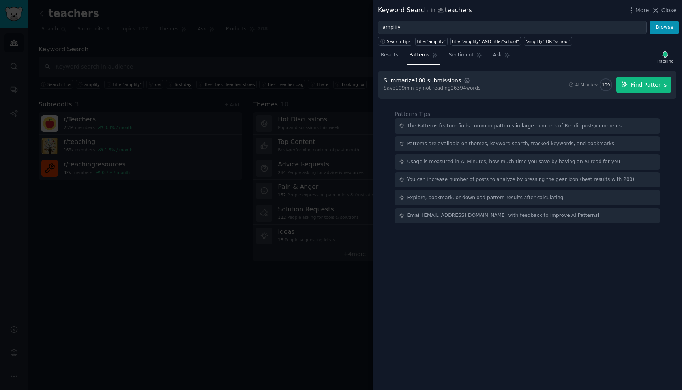
click at [626, 84] on icon "button" at bounding box center [624, 84] width 7 height 7
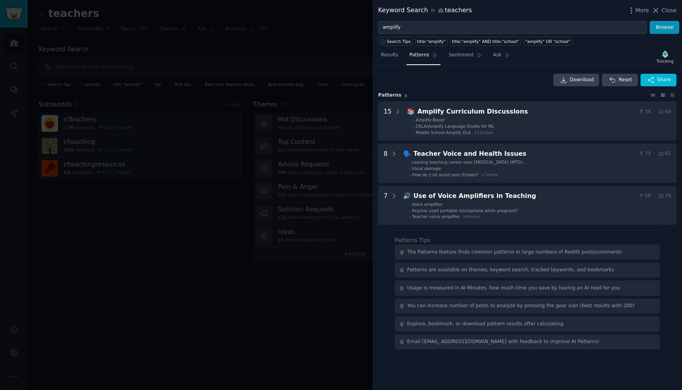
click at [651, 95] on icon at bounding box center [653, 95] width 8 height 6
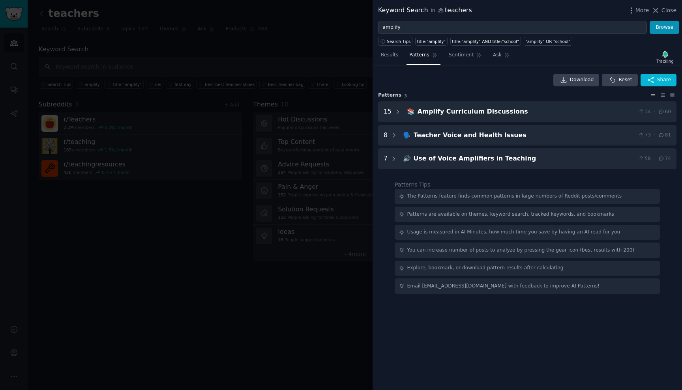
click at [663, 97] on icon at bounding box center [663, 95] width 8 height 6
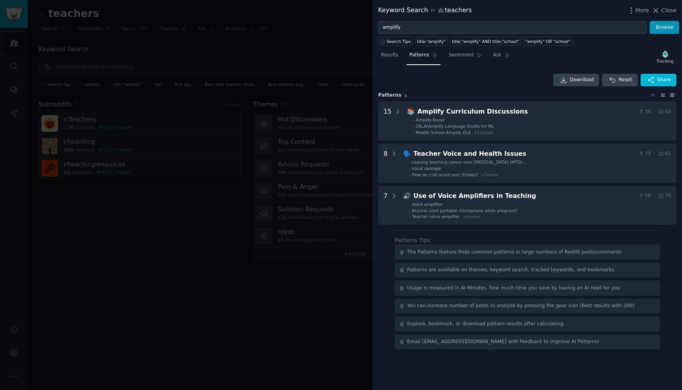
click at [669, 97] on icon at bounding box center [672, 95] width 8 height 6
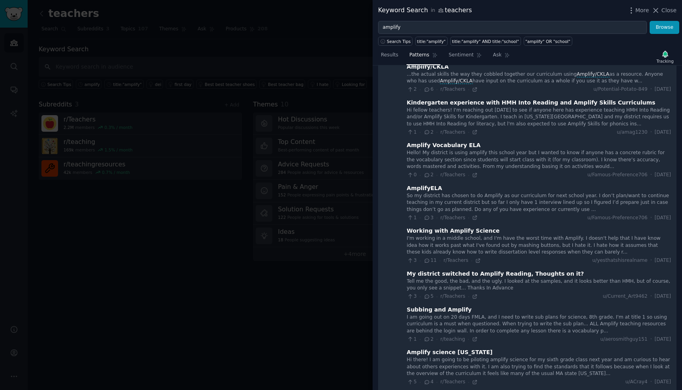
scroll to position [319, 0]
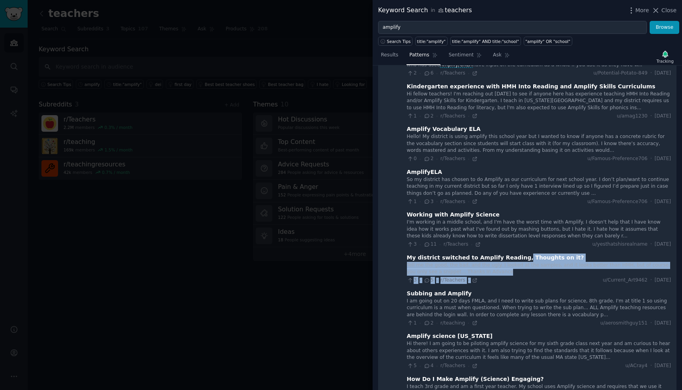
drag, startPoint x: 512, startPoint y: 251, endPoint x: 522, endPoint y: 270, distance: 21.2
click at [522, 270] on div "My district switched to Amplify Reading, Thoughts on it? Tell me the good, the …" at bounding box center [539, 269] width 264 height 30
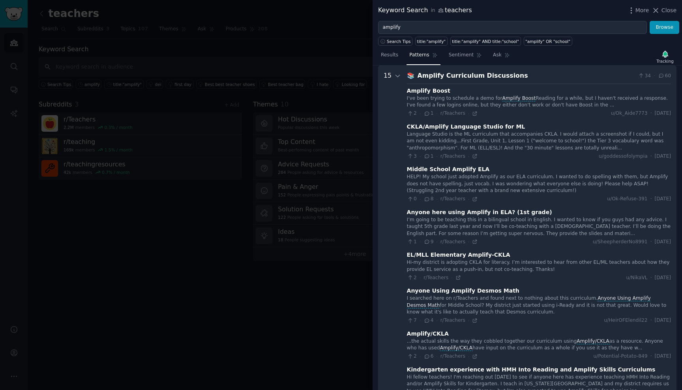
click at [522, 270] on div "Hi-my district is adopting CKLA for literacy. I’m interested to hear from other…" at bounding box center [539, 270] width 264 height 22
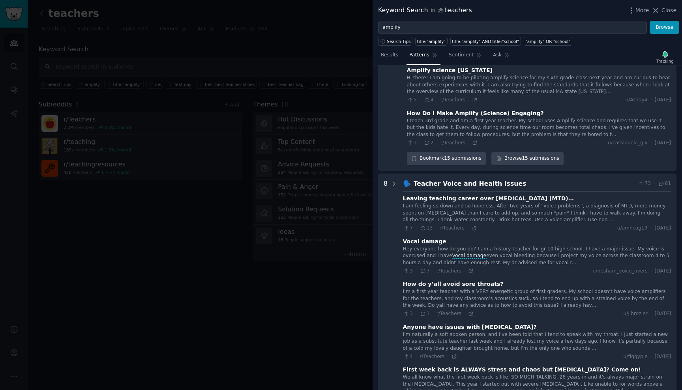
scroll to position [586, 0]
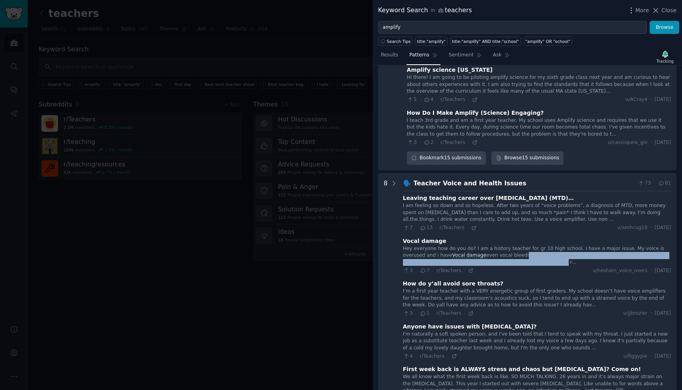
drag, startPoint x: 497, startPoint y: 241, endPoint x: 528, endPoint y: 251, distance: 32.4
click at [528, 251] on div "Hey everyone how do you do? I am a history teacher for gr 10 high school. I hav…" at bounding box center [537, 255] width 268 height 21
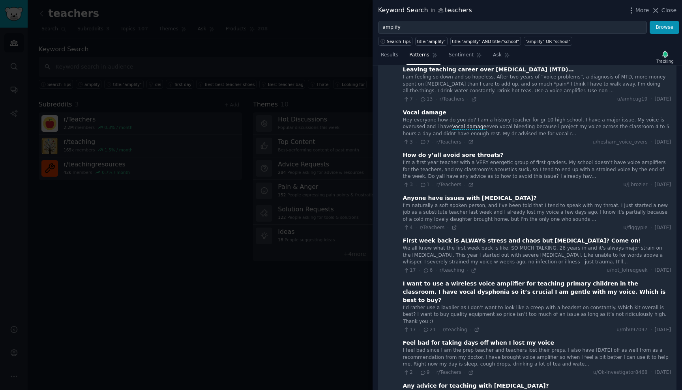
scroll to position [715, 0]
drag, startPoint x: 517, startPoint y: 271, endPoint x: 544, endPoint y: 267, distance: 26.7
click at [544, 279] on div "I want to use a wireless voice amplifier for teaching primary children in the c…" at bounding box center [537, 291] width 268 height 25
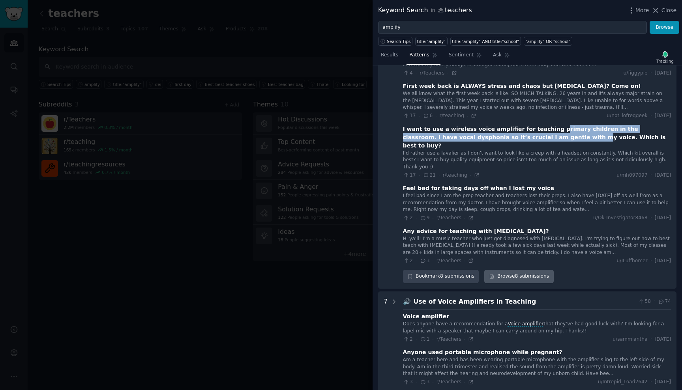
scroll to position [869, 0]
drag, startPoint x: 560, startPoint y: 298, endPoint x: 554, endPoint y: 289, distance: 10.4
click at [554, 320] on div "Does anyone have a recommendation for a Voice amplifier that they’ve had good l…" at bounding box center [537, 327] width 268 height 14
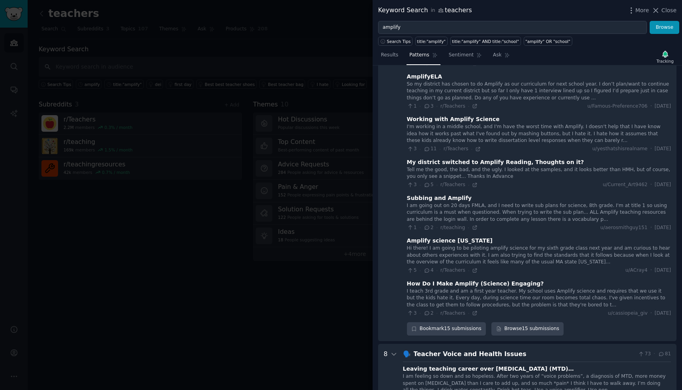
scroll to position [404, 0]
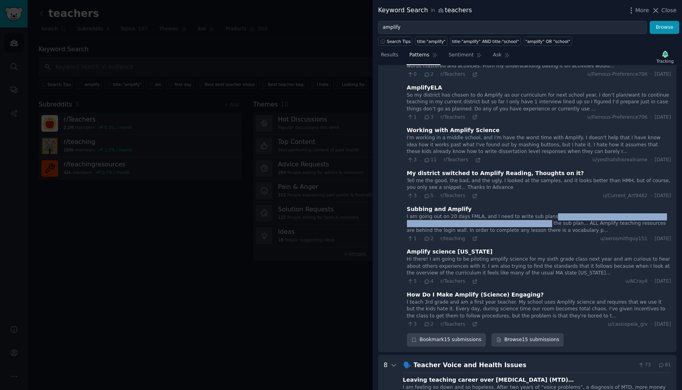
drag, startPoint x: 547, startPoint y: 207, endPoint x: 540, endPoint y: 217, distance: 11.9
click at [540, 217] on div "I am going out on 20 days FMLA, and I need to write sub plans for science, 8th …" at bounding box center [539, 223] width 264 height 21
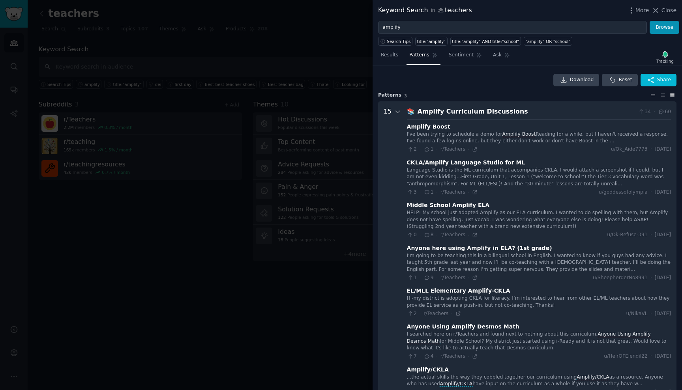
scroll to position [0, 0]
click at [399, 110] on icon at bounding box center [397, 112] width 7 height 7
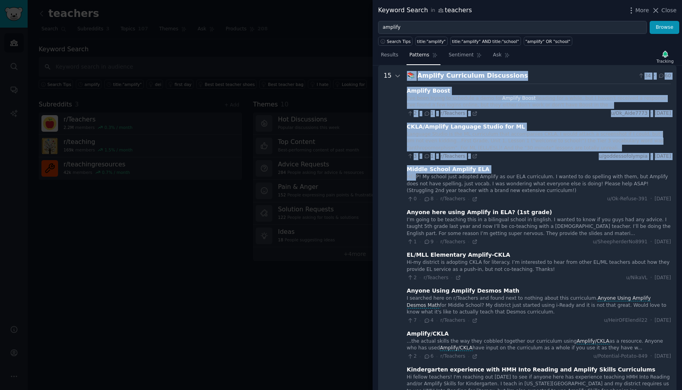
drag, startPoint x: 399, startPoint y: 110, endPoint x: 414, endPoint y: 173, distance: 65.5
click at [414, 173] on Discussions "15 📚 Amplify Curriculum Discussions 34 · 60 Amplify Boost I've been trying to s…" at bounding box center [527, 393] width 298 height 655
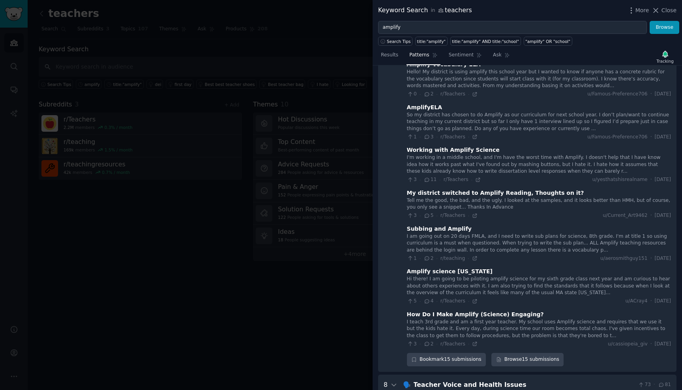
scroll to position [431, 0]
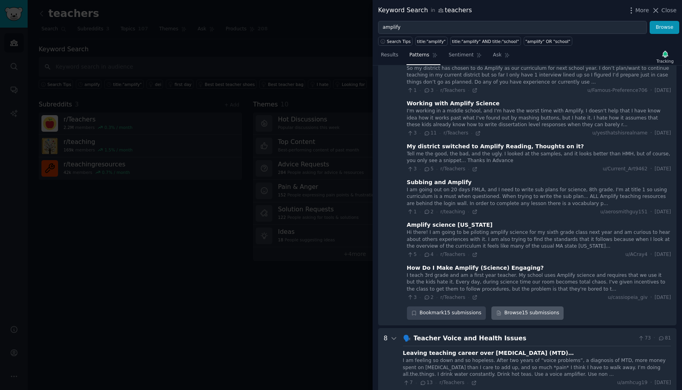
click at [534, 307] on link "Browse 15 submissions" at bounding box center [527, 313] width 72 height 13
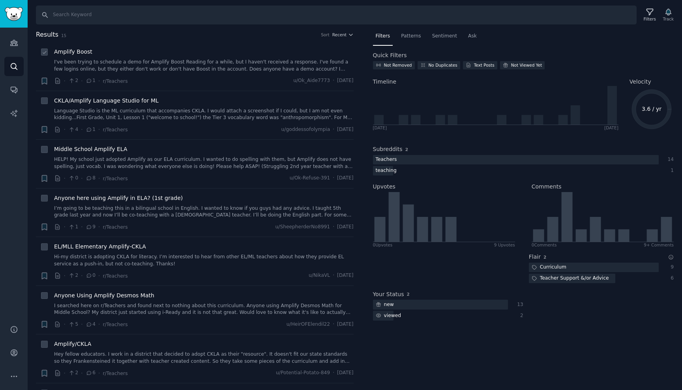
click at [45, 53] on icon at bounding box center [45, 53] width 6 height 6
checkbox input "false"
click at [436, 41] on div "Sentiment" at bounding box center [444, 38] width 30 height 16
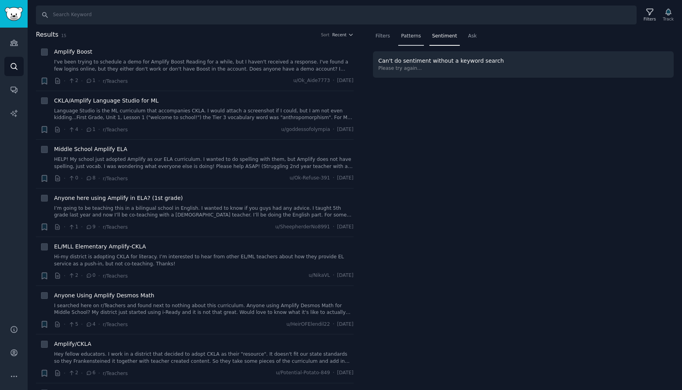
click at [414, 39] on span "Patterns" at bounding box center [411, 36] width 20 height 7
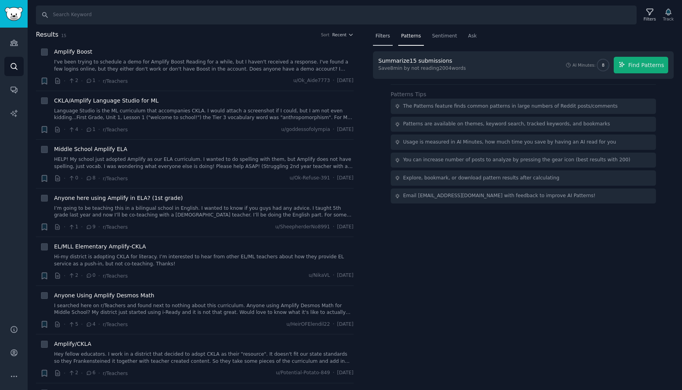
click at [383, 35] on span "Filters" at bounding box center [383, 36] width 15 height 7
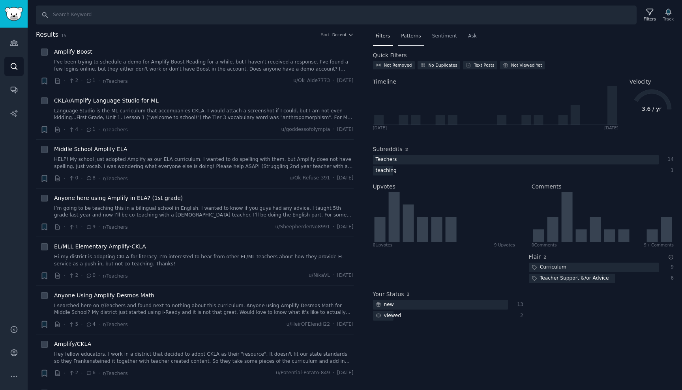
click at [401, 32] on div "Patterns" at bounding box center [410, 38] width 25 height 16
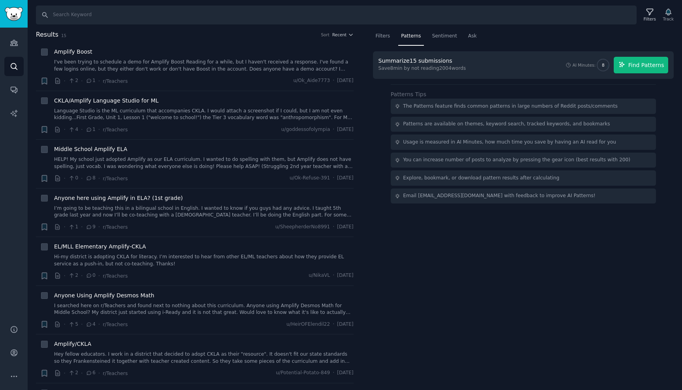
click at [643, 67] on span "Find Patterns" at bounding box center [646, 65] width 36 height 8
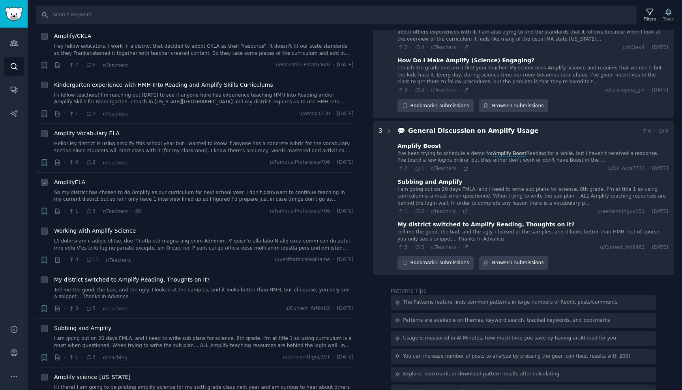
scroll to position [309, 0]
click at [229, 238] on link at bounding box center [204, 245] width 300 height 14
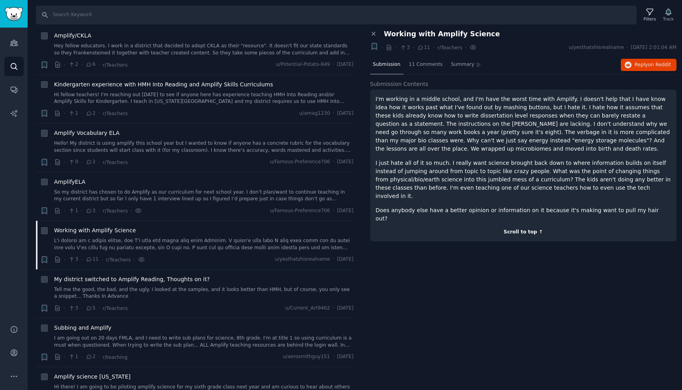
click at [521, 229] on div "Scroll to top ↑" at bounding box center [524, 232] width 296 height 7
click at [428, 59] on div "11 Comments" at bounding box center [425, 65] width 39 height 19
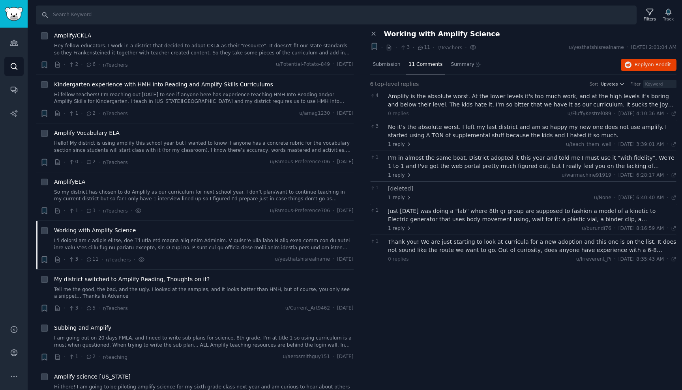
click at [672, 167] on div "I'm in almost the same boat. District adopted it this year and told me I must u…" at bounding box center [532, 162] width 288 height 17
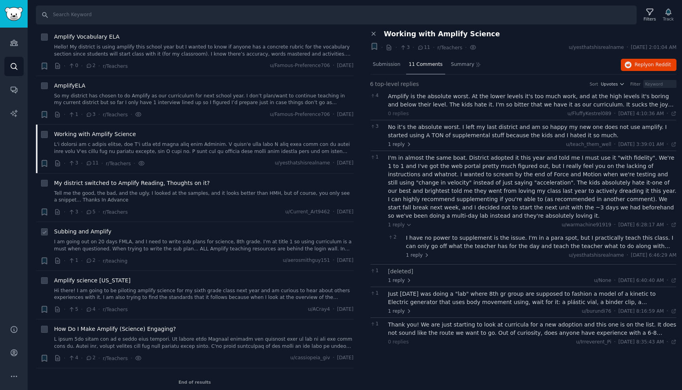
scroll to position [405, 0]
click at [181, 239] on link "I am going out on 20 days FMLA, and I need to write sub plans for science, 8th …" at bounding box center [204, 246] width 300 height 14
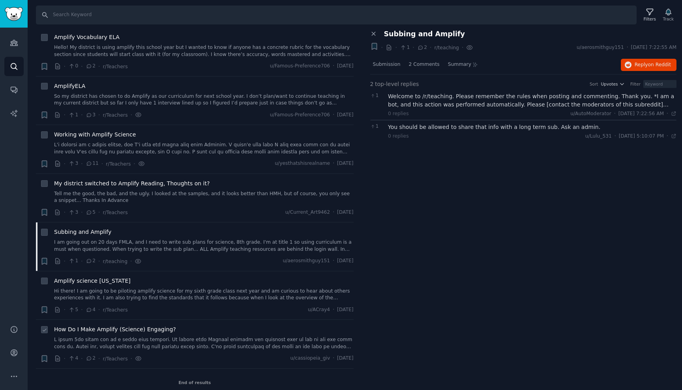
click at [225, 341] on link at bounding box center [204, 344] width 300 height 14
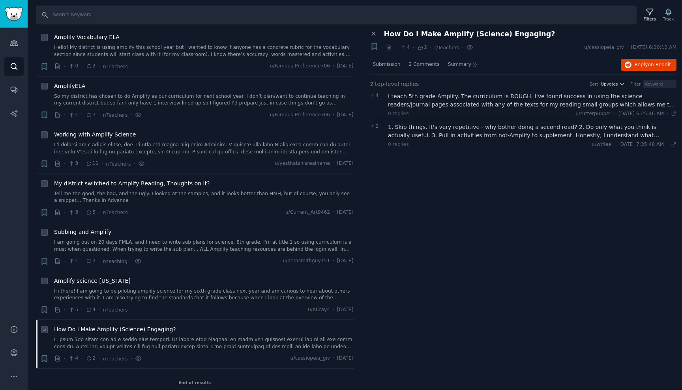
click at [239, 340] on link at bounding box center [204, 344] width 300 height 14
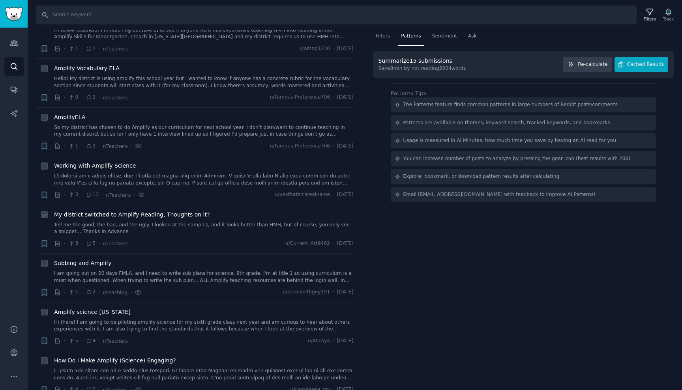
scroll to position [371, 0]
click at [383, 45] on div "Filters" at bounding box center [383, 38] width 20 height 16
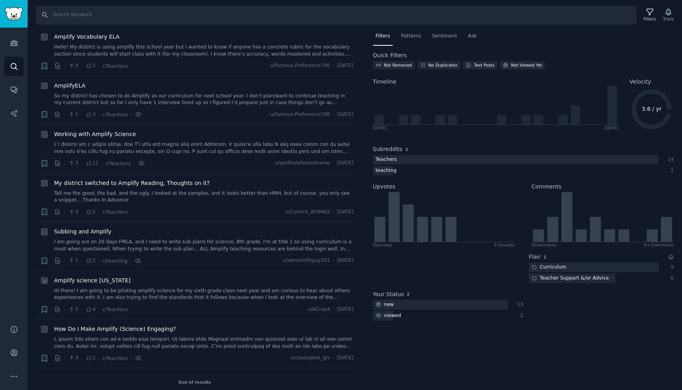
scroll to position [405, 0]
click at [148, 288] on link "Hi there! I am going to be piloting amplify science for my sixth grade class ne…" at bounding box center [204, 295] width 300 height 14
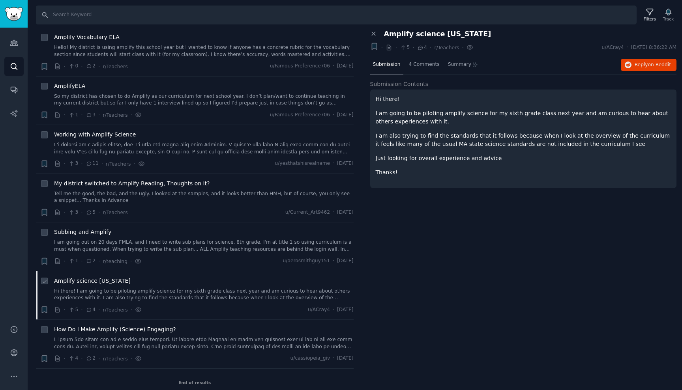
click at [115, 288] on link "Hi there! I am going to be piloting amplify science for my sixth grade class ne…" at bounding box center [204, 295] width 300 height 14
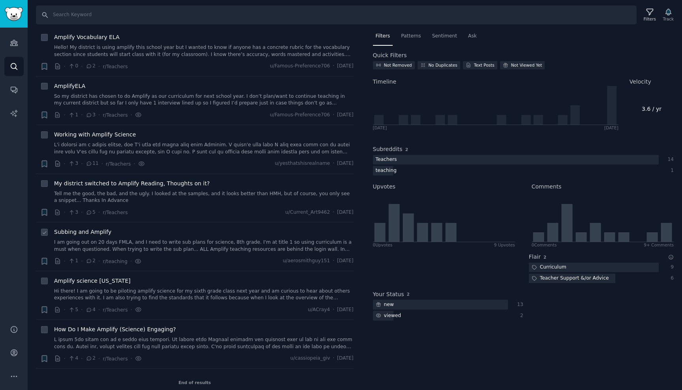
click at [105, 228] on span "Subbing and Amplify" at bounding box center [82, 232] width 57 height 8
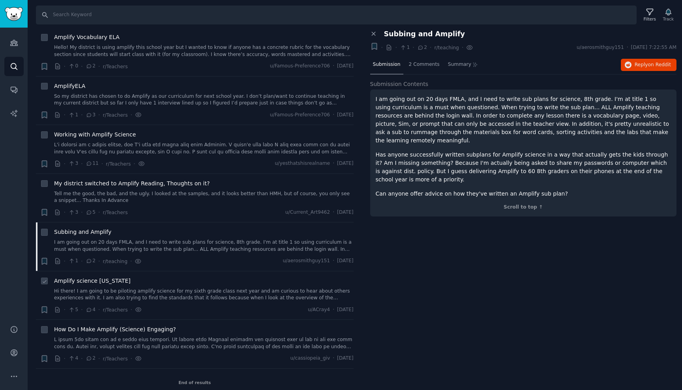
click at [98, 277] on span "Amplify science Massachusetts" at bounding box center [92, 281] width 77 height 8
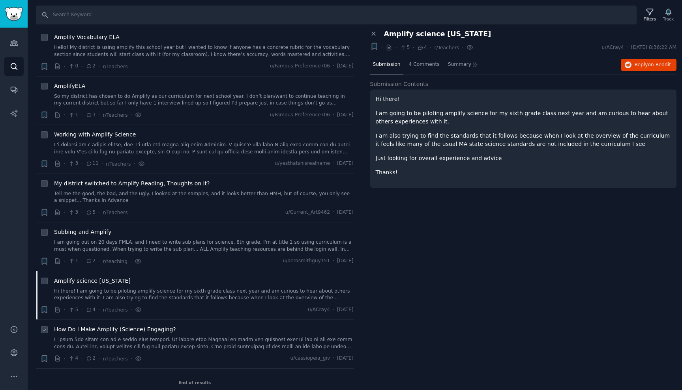
click at [131, 340] on link at bounding box center [204, 344] width 300 height 14
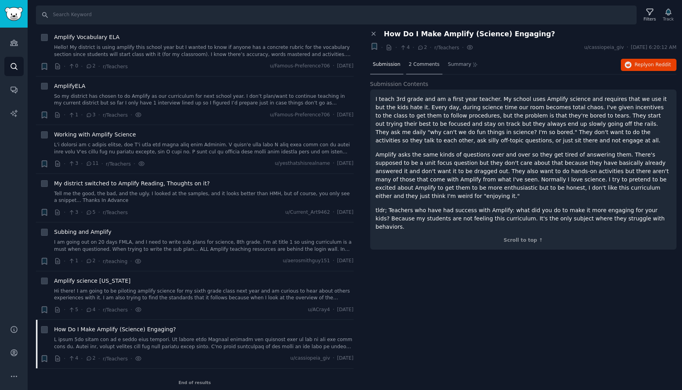
click at [412, 69] on div "2 Comments" at bounding box center [424, 65] width 36 height 19
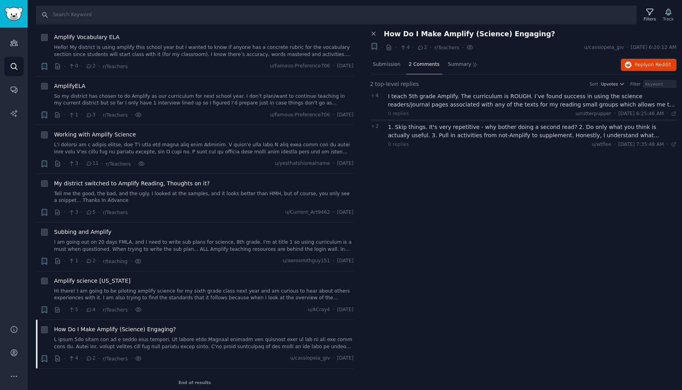
click at [460, 187] on div "Close panel How Do I Make Amplify (Science) Engaging? + · · 4 · 2 · r/Teachers …" at bounding box center [524, 210] width 318 height 361
